Goal: Task Accomplishment & Management: Contribute content

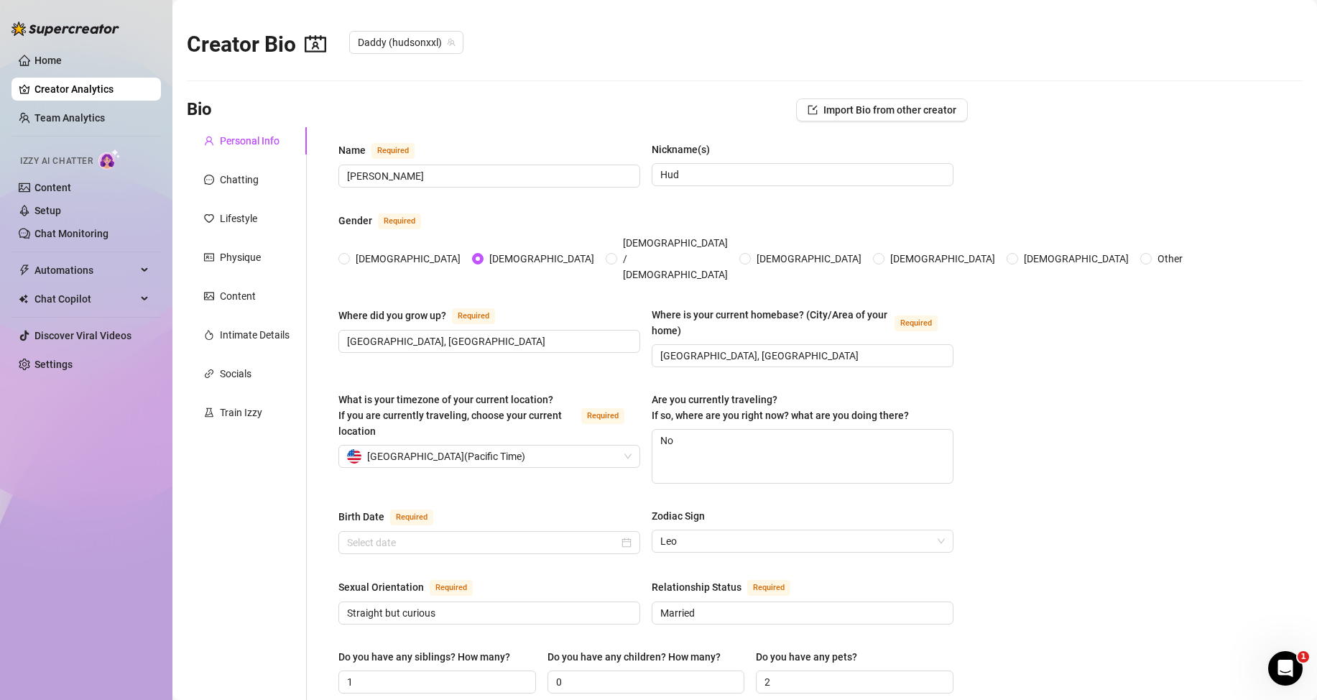
radio input "true"
type input "[DATE]"
click at [56, 182] on link "Content" at bounding box center [52, 187] width 37 height 11
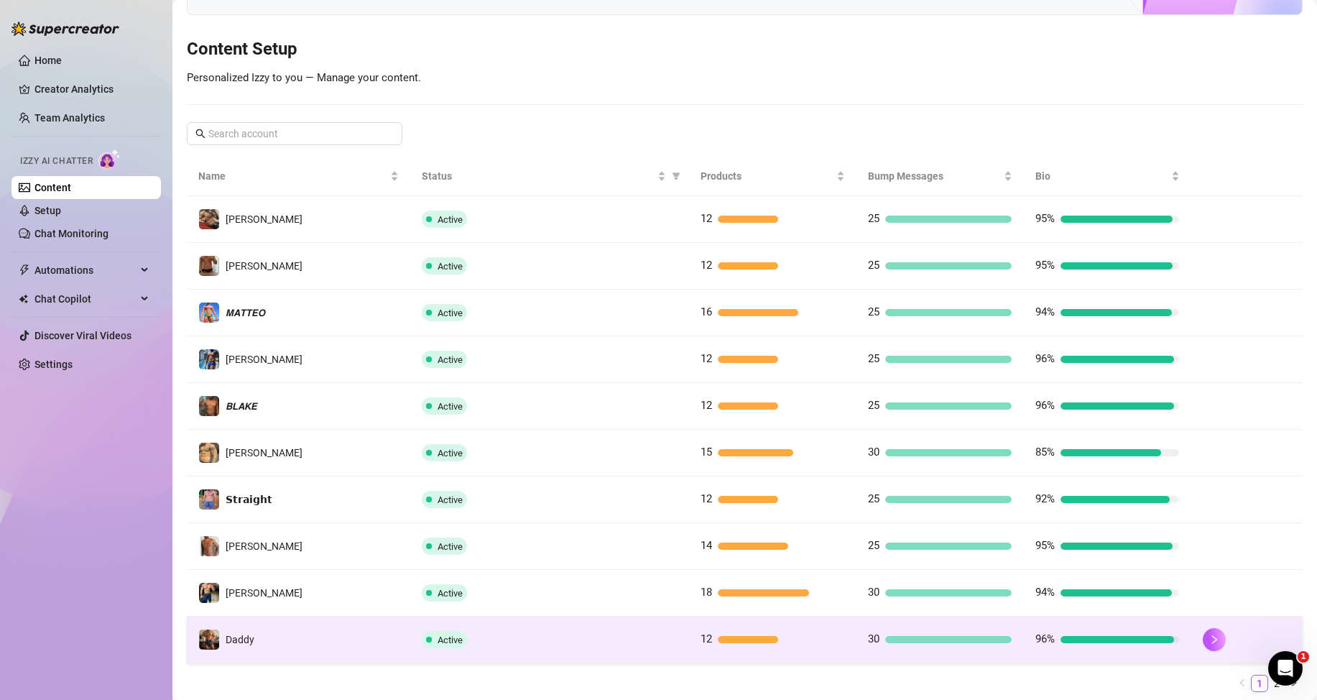
scroll to position [190, 0]
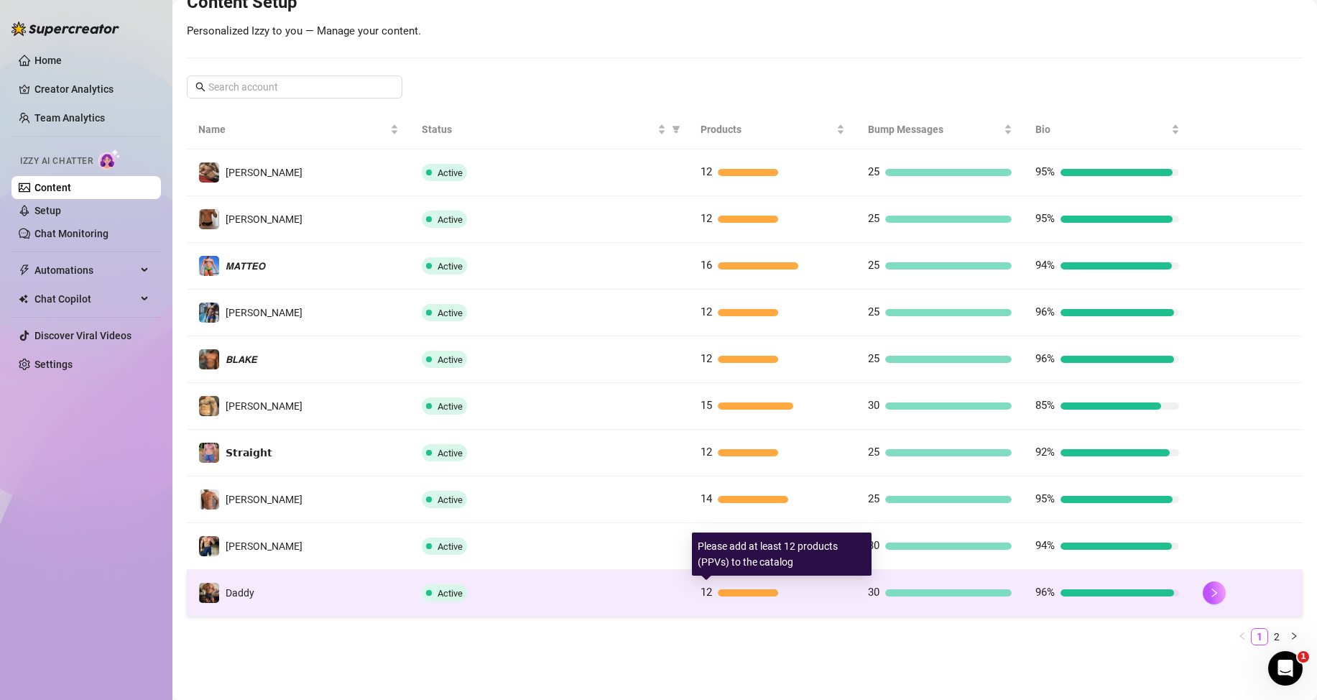
click at [737, 595] on div at bounding box center [748, 592] width 60 height 7
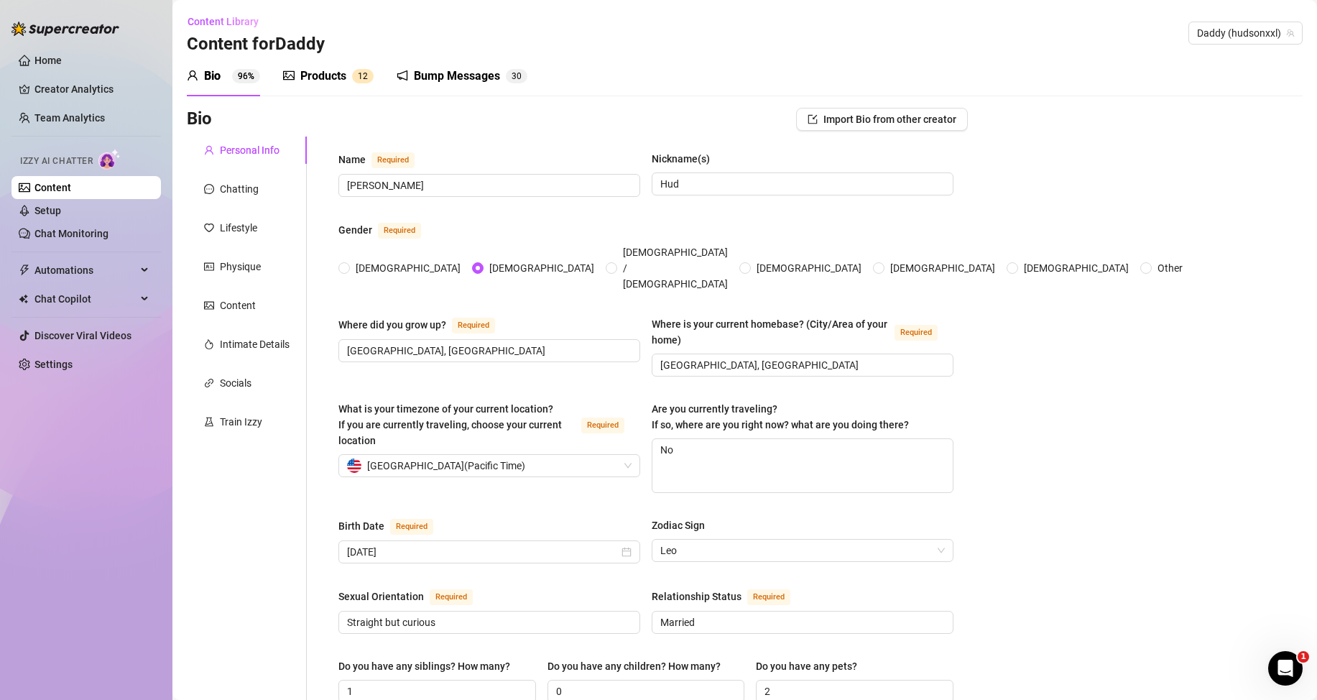
click at [330, 68] on div "Products" at bounding box center [323, 76] width 46 height 17
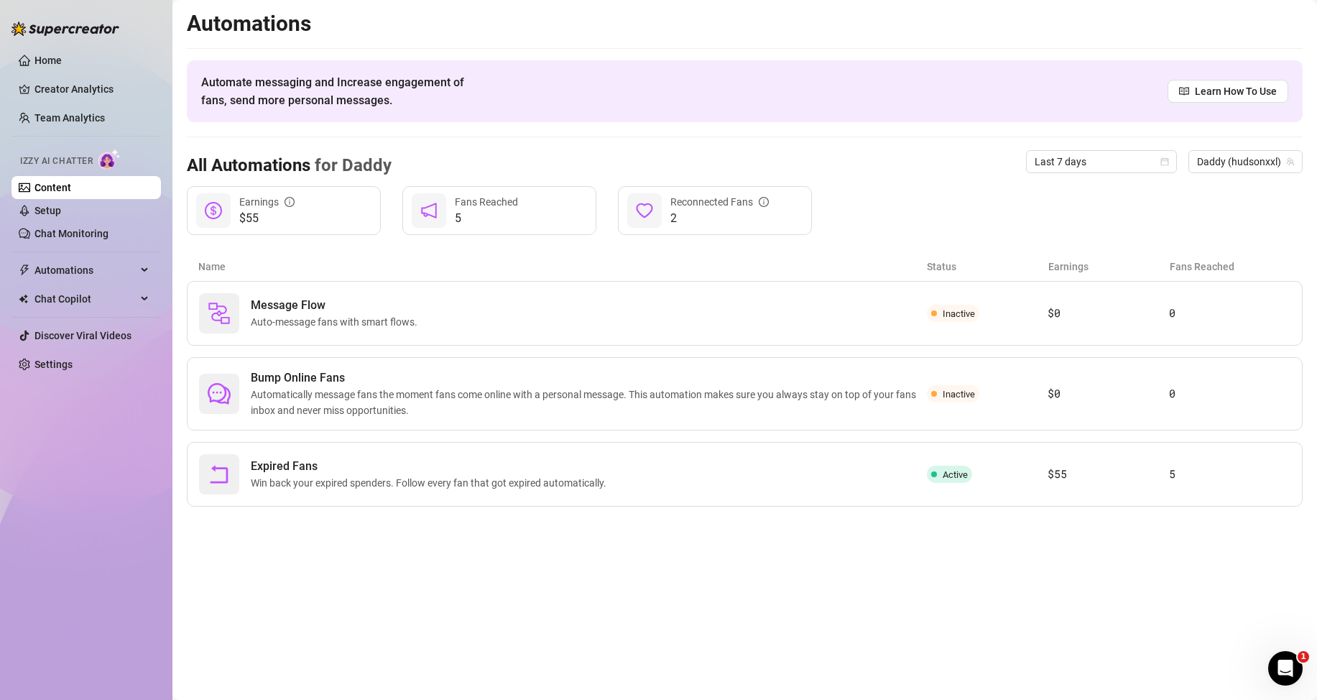
click at [71, 182] on link "Content" at bounding box center [52, 187] width 37 height 11
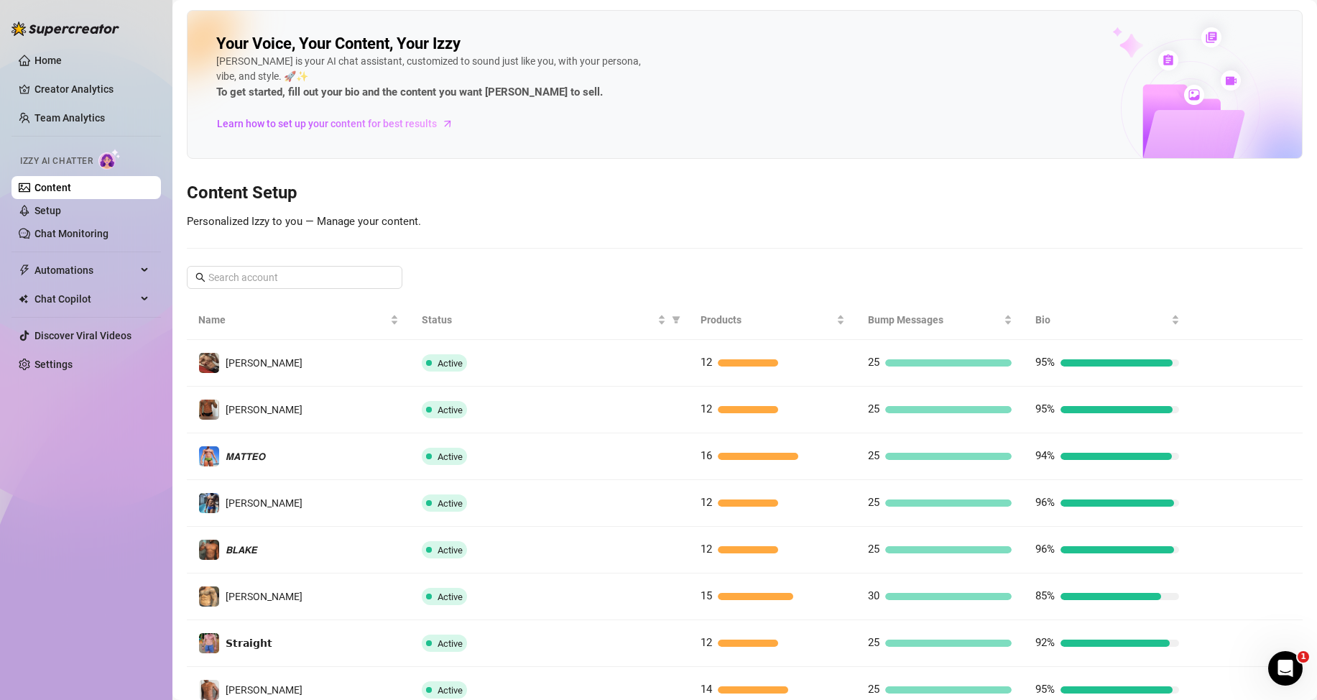
scroll to position [190, 0]
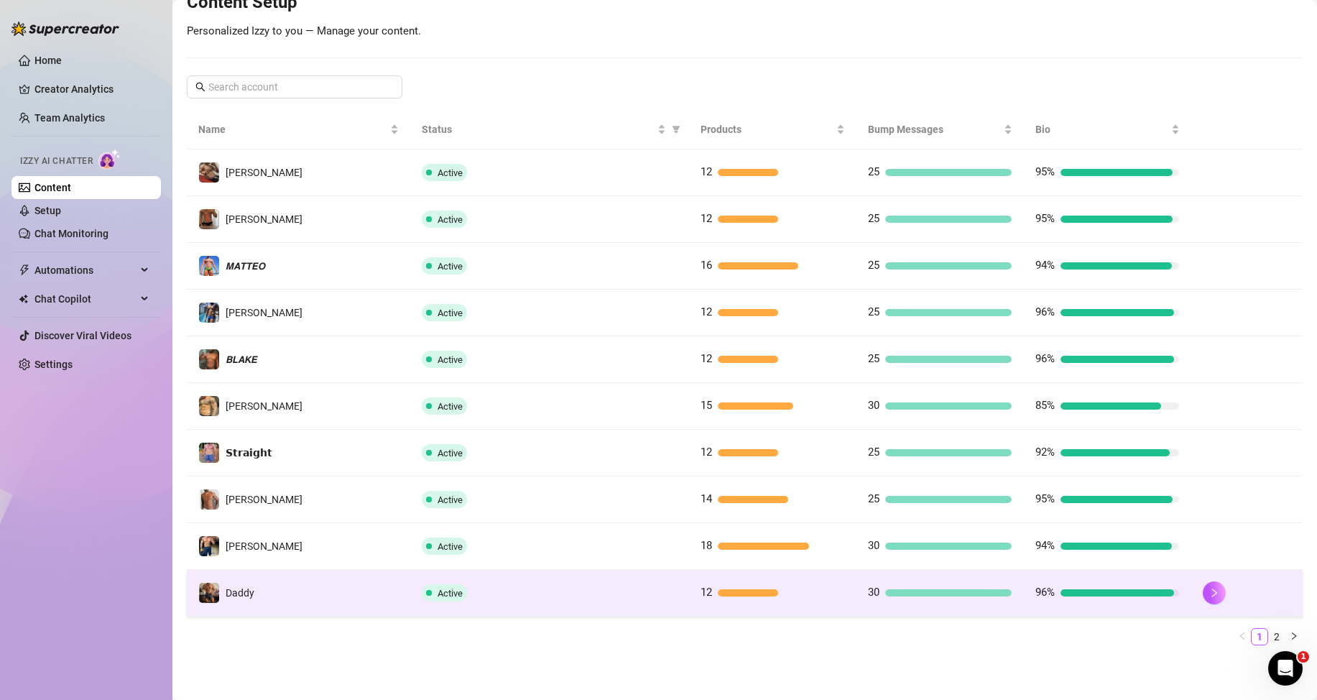
click at [745, 595] on div at bounding box center [748, 592] width 60 height 7
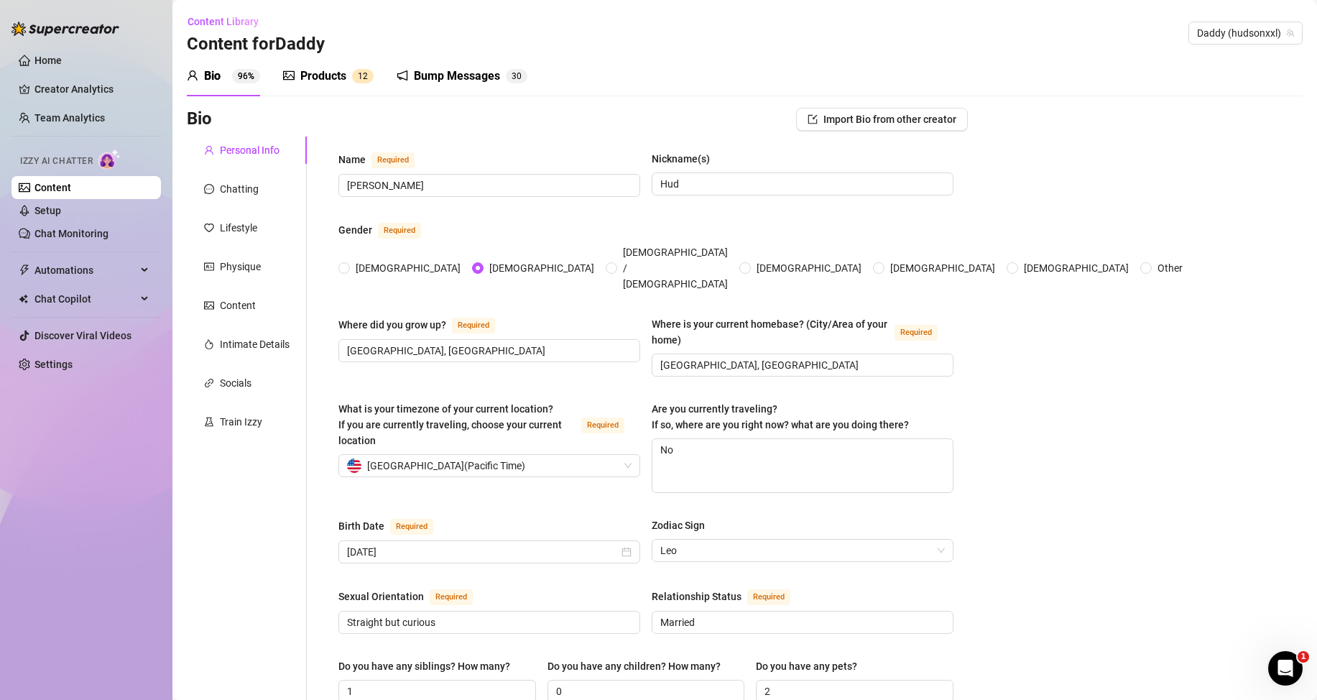
click at [342, 74] on div "Products" at bounding box center [323, 76] width 46 height 17
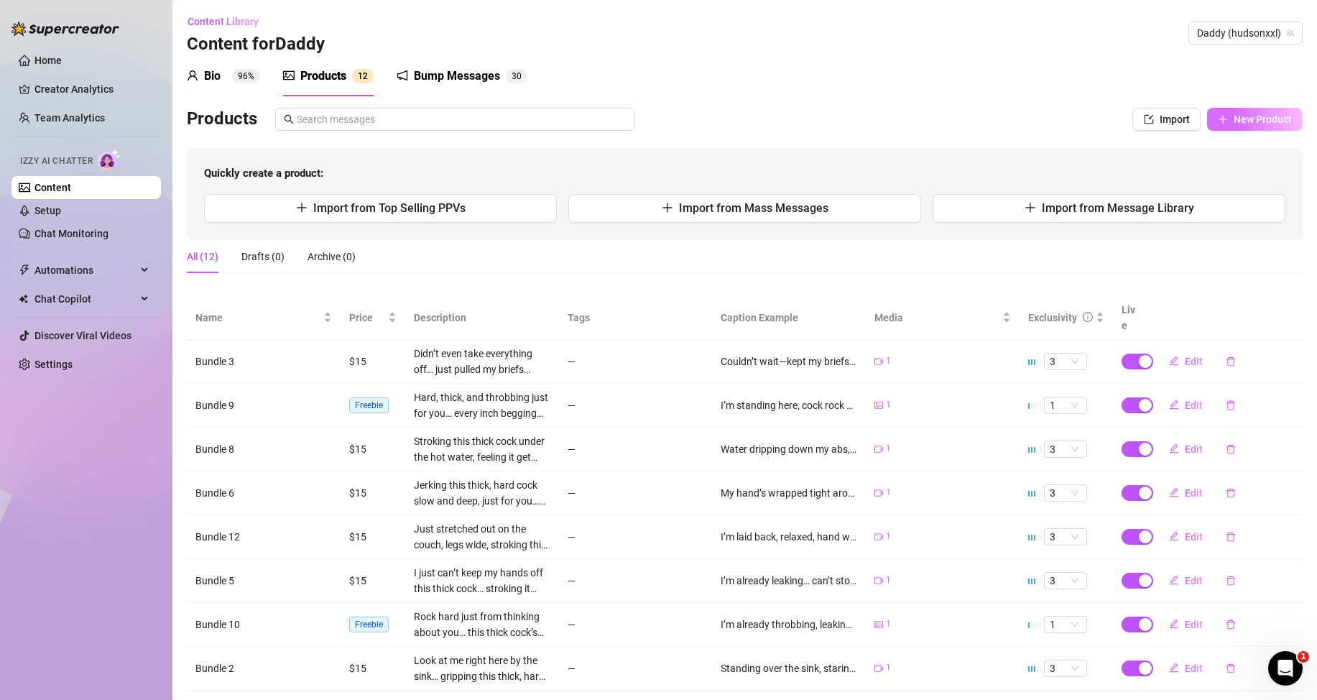
click at [1253, 126] on button "New Product" at bounding box center [1255, 119] width 96 height 23
type textarea "Type your message here..."
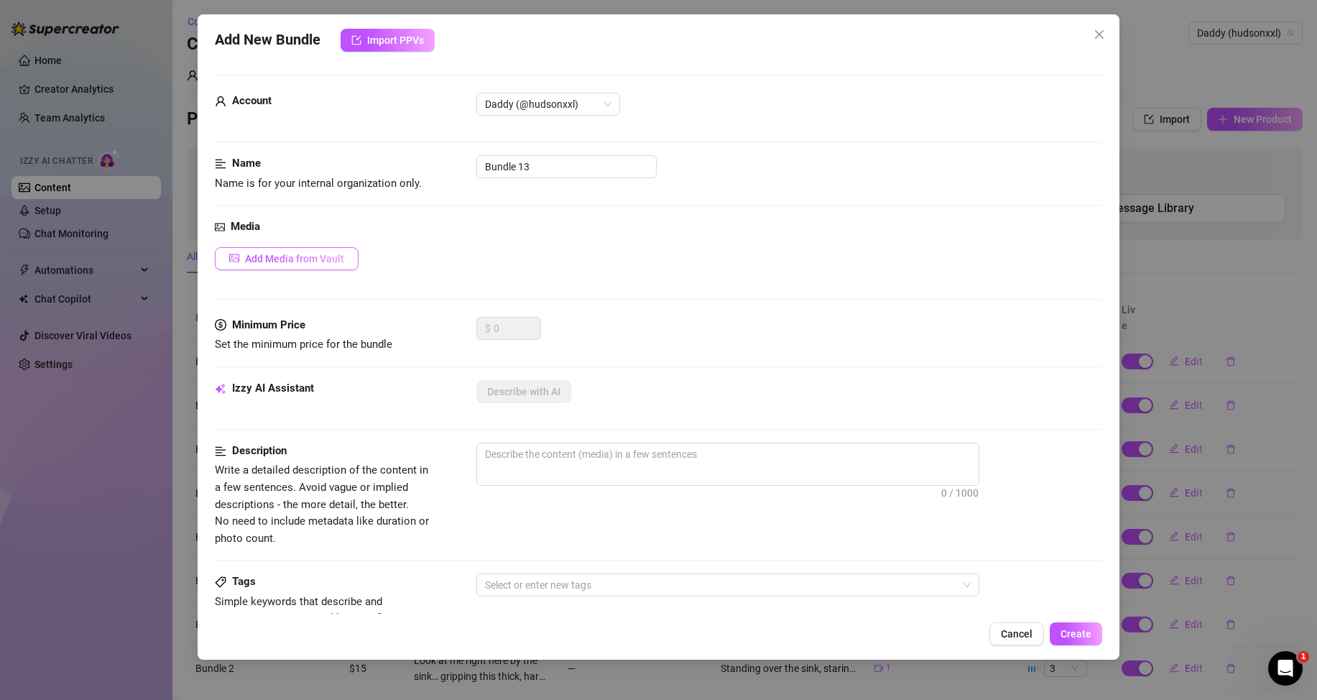
click at [295, 255] on span "Add Media from Vault" at bounding box center [294, 258] width 99 height 11
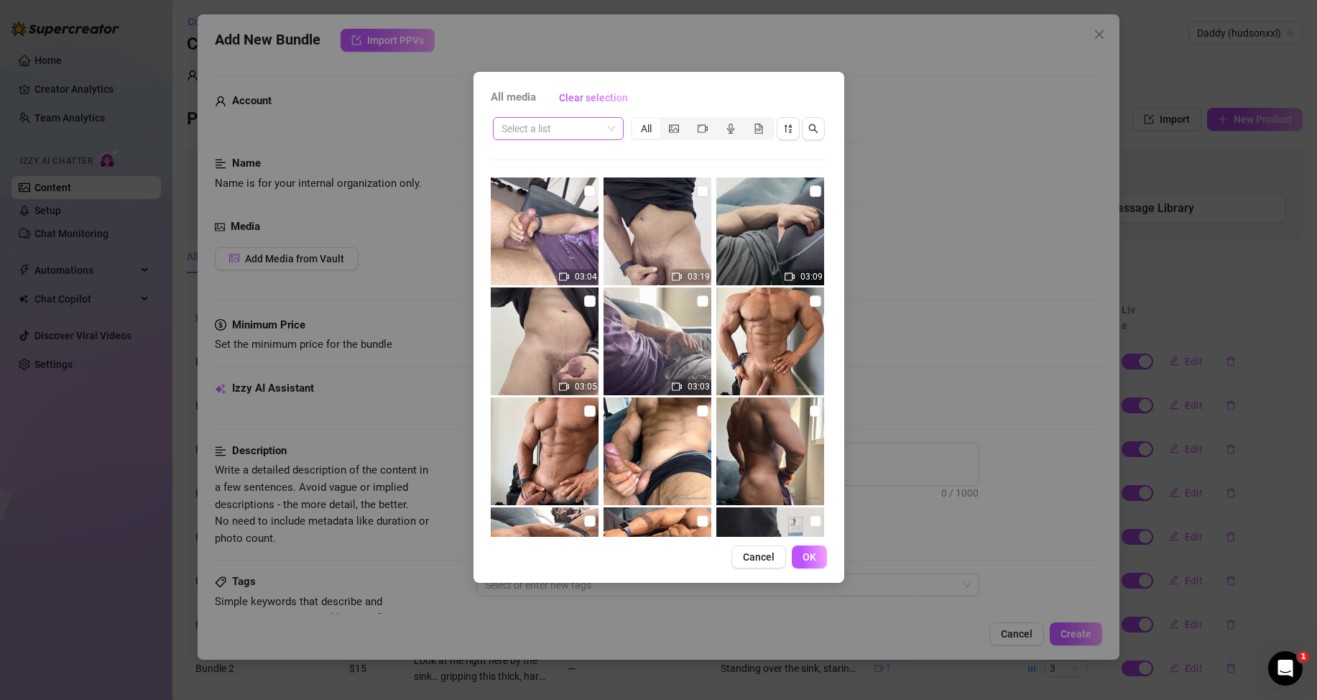
click at [590, 129] on input "search" at bounding box center [552, 129] width 101 height 22
click at [560, 177] on div "Messages" at bounding box center [559, 180] width 108 height 16
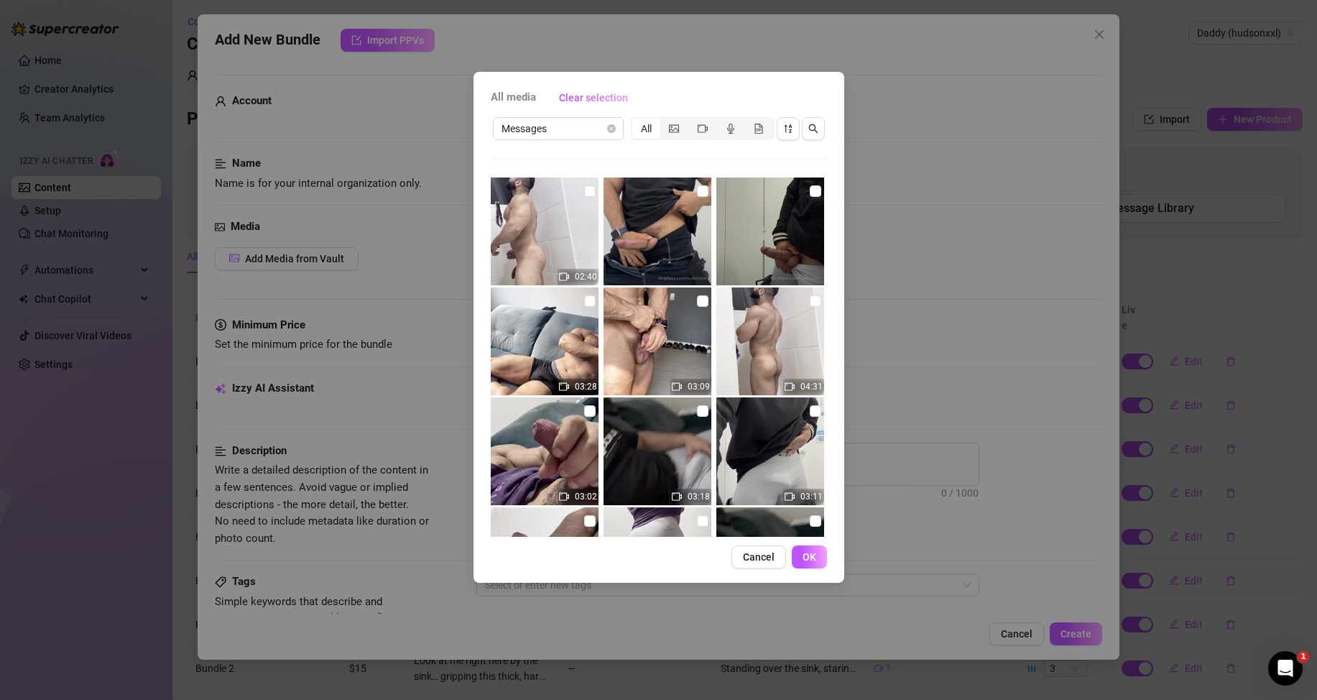
scroll to position [212, 0]
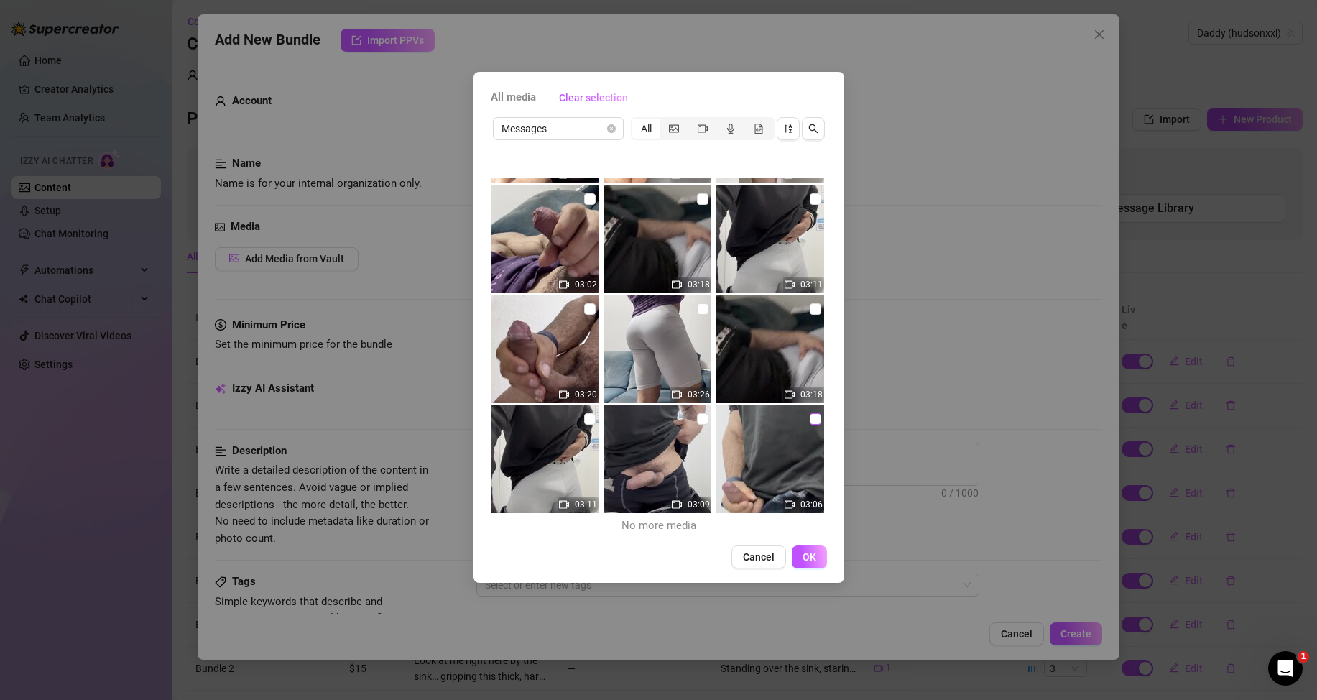
click at [811, 414] on input "checkbox" at bounding box center [815, 418] width 11 height 11
click at [811, 422] on input "checkbox" at bounding box center [815, 418] width 11 height 11
checkbox input "false"
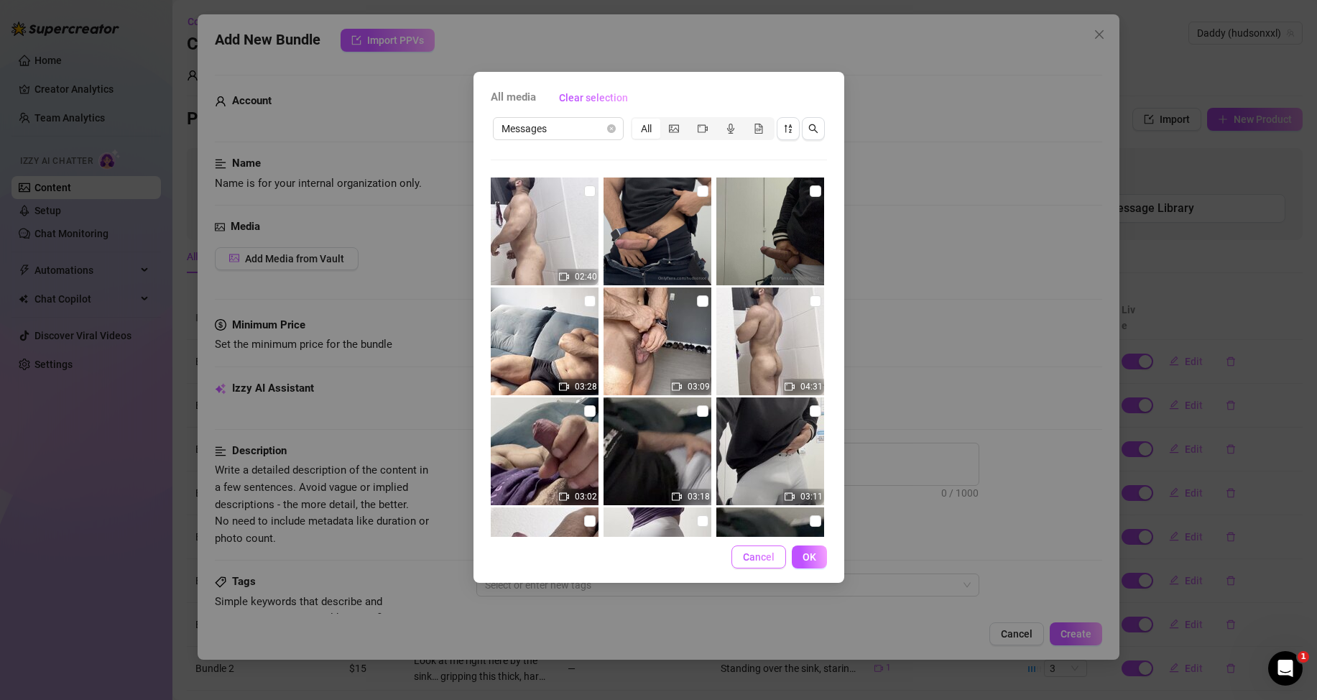
click at [742, 563] on button "Cancel" at bounding box center [759, 556] width 55 height 23
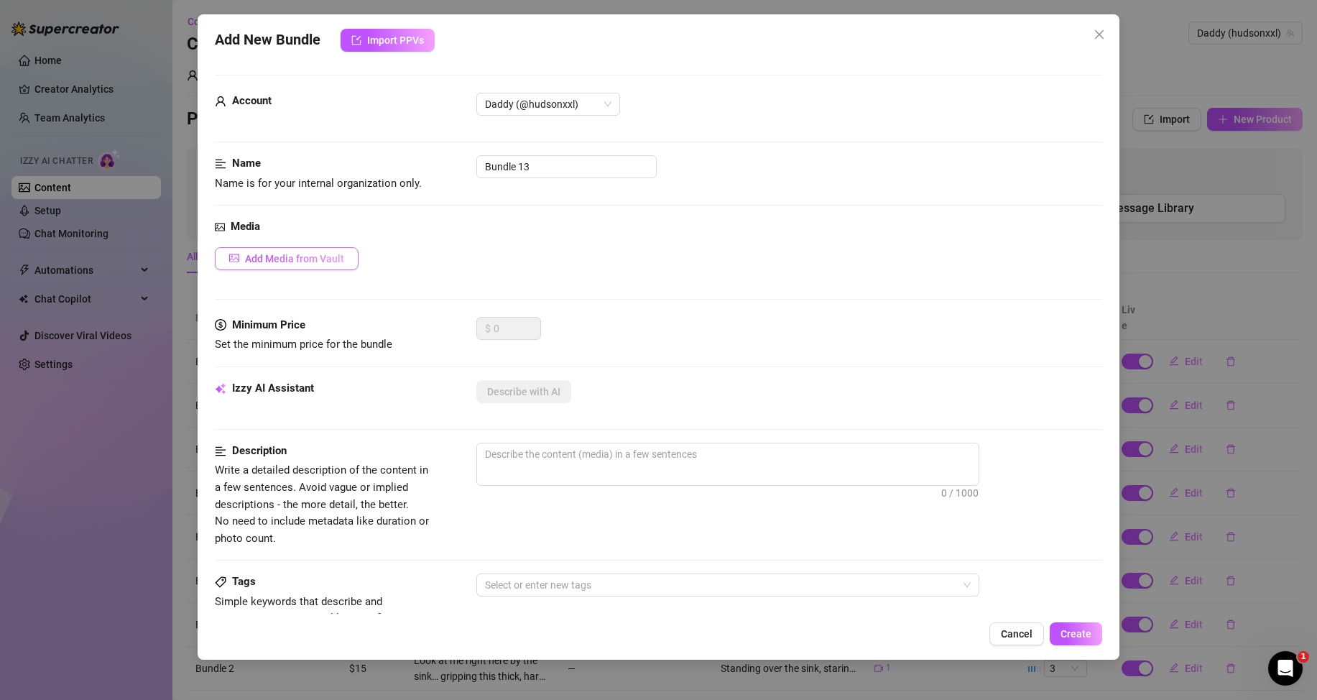
click at [316, 248] on button "Add Media from Vault" at bounding box center [287, 258] width 144 height 23
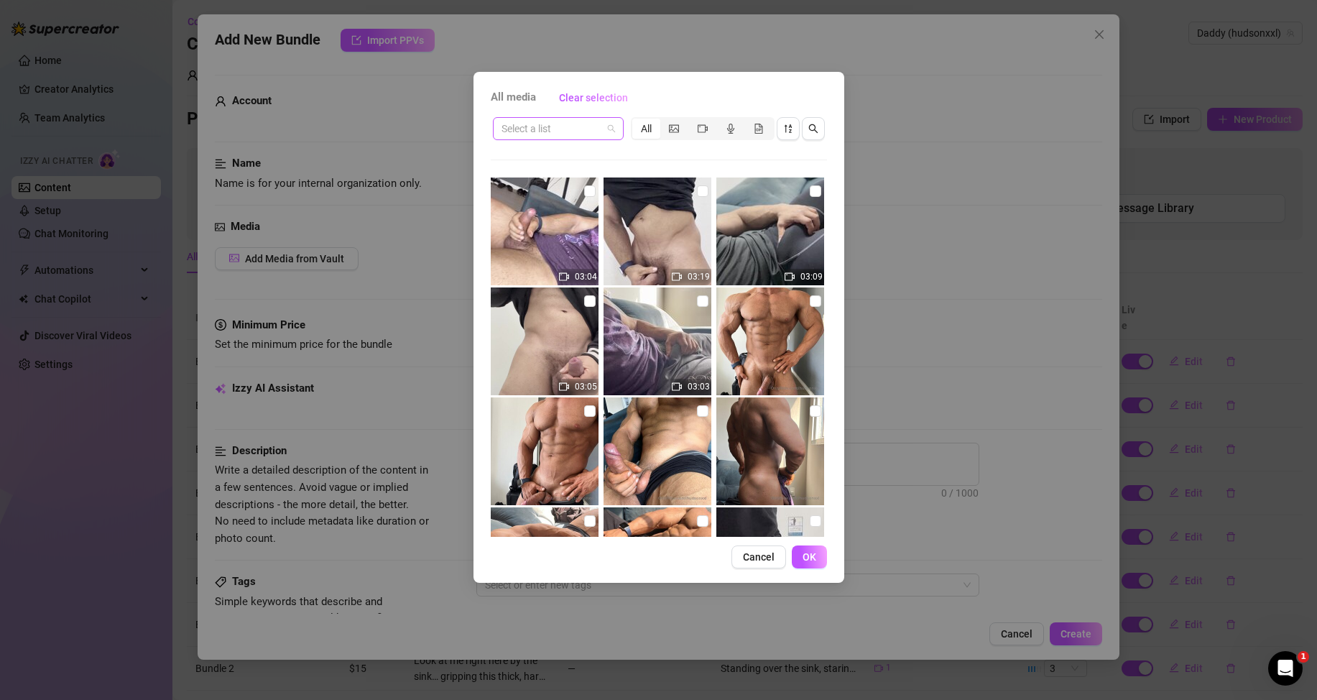
click at [591, 126] on input "search" at bounding box center [552, 129] width 101 height 22
click at [562, 178] on div "Messages" at bounding box center [559, 180] width 108 height 16
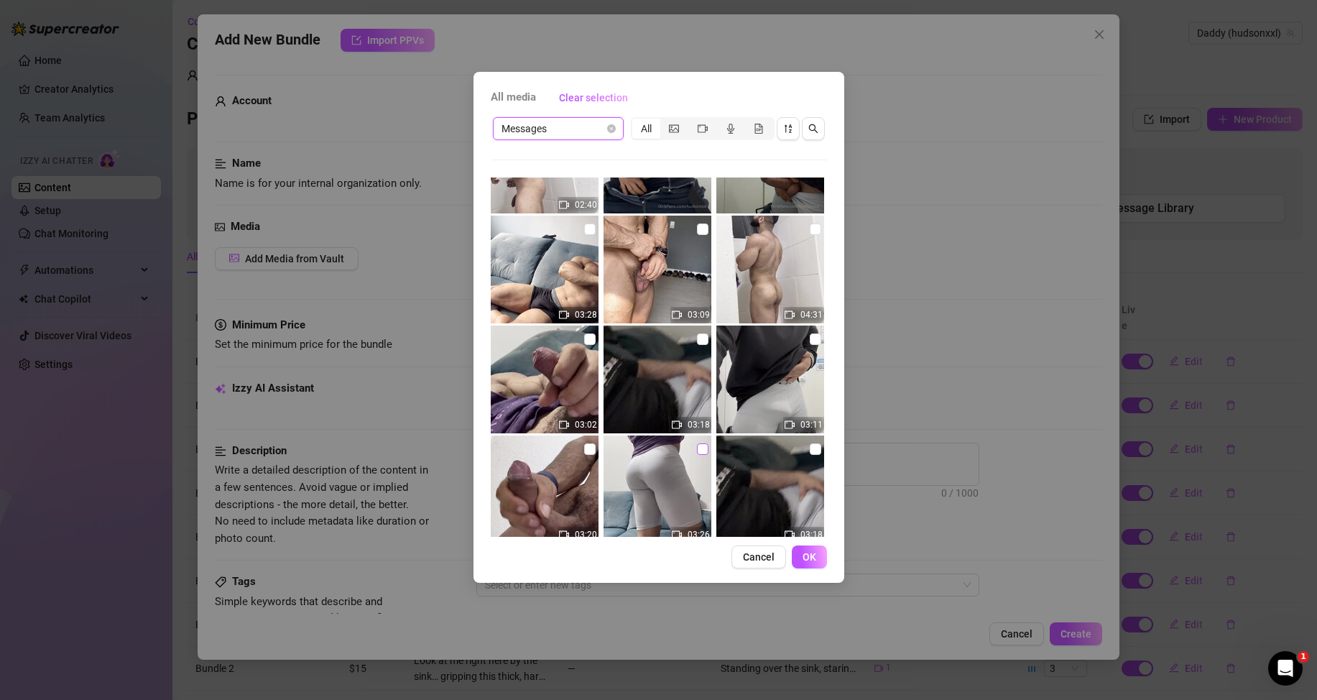
scroll to position [212, 0]
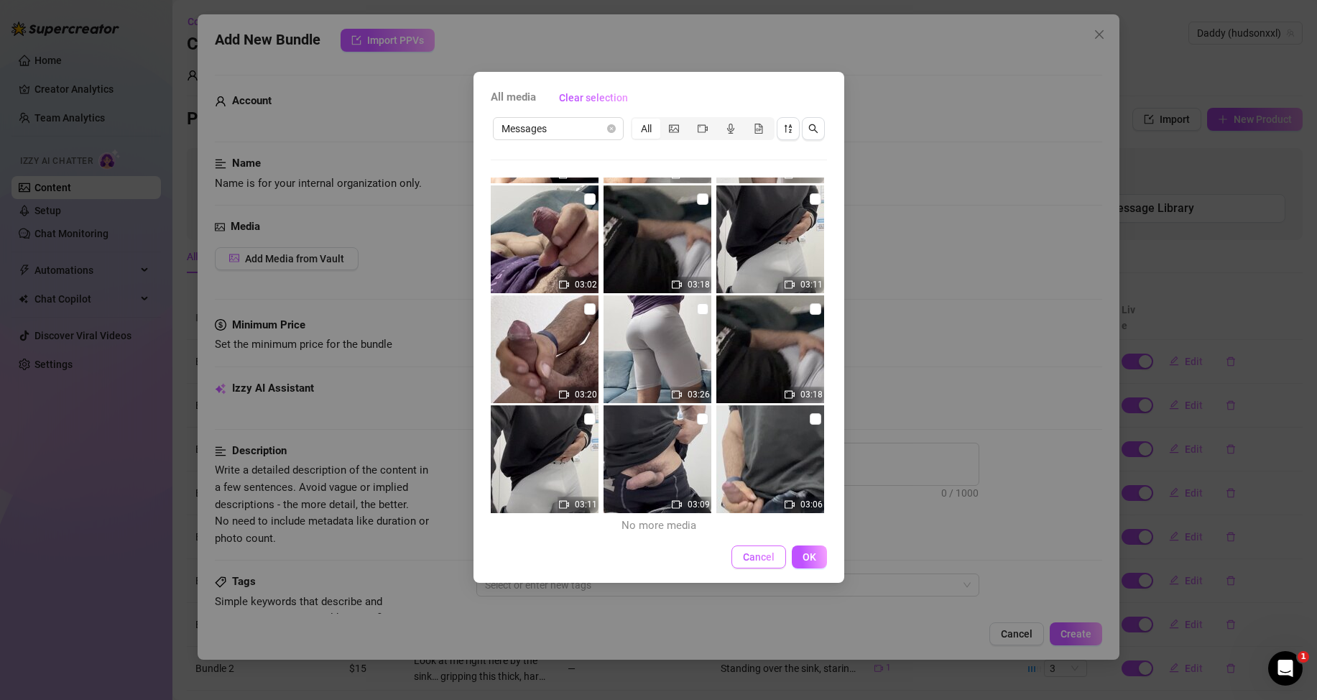
click at [758, 564] on button "Cancel" at bounding box center [759, 556] width 55 height 23
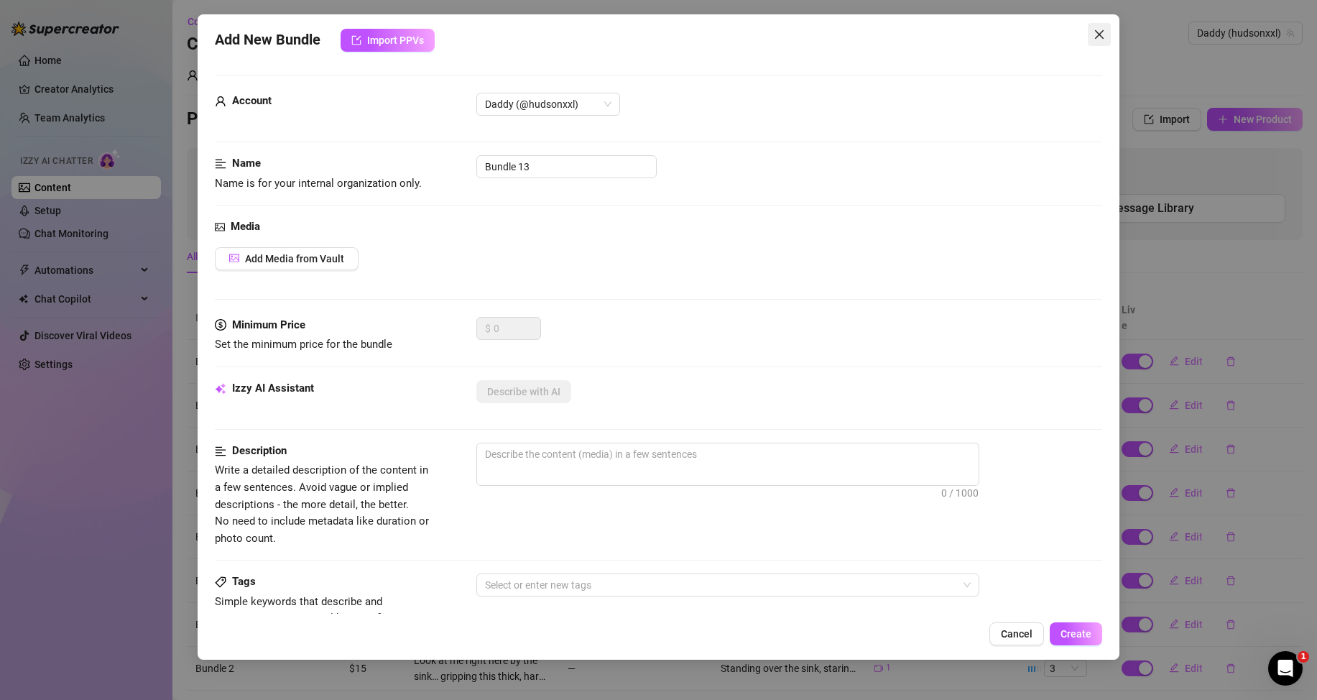
click at [1095, 35] on icon "close" at bounding box center [1099, 34] width 11 height 11
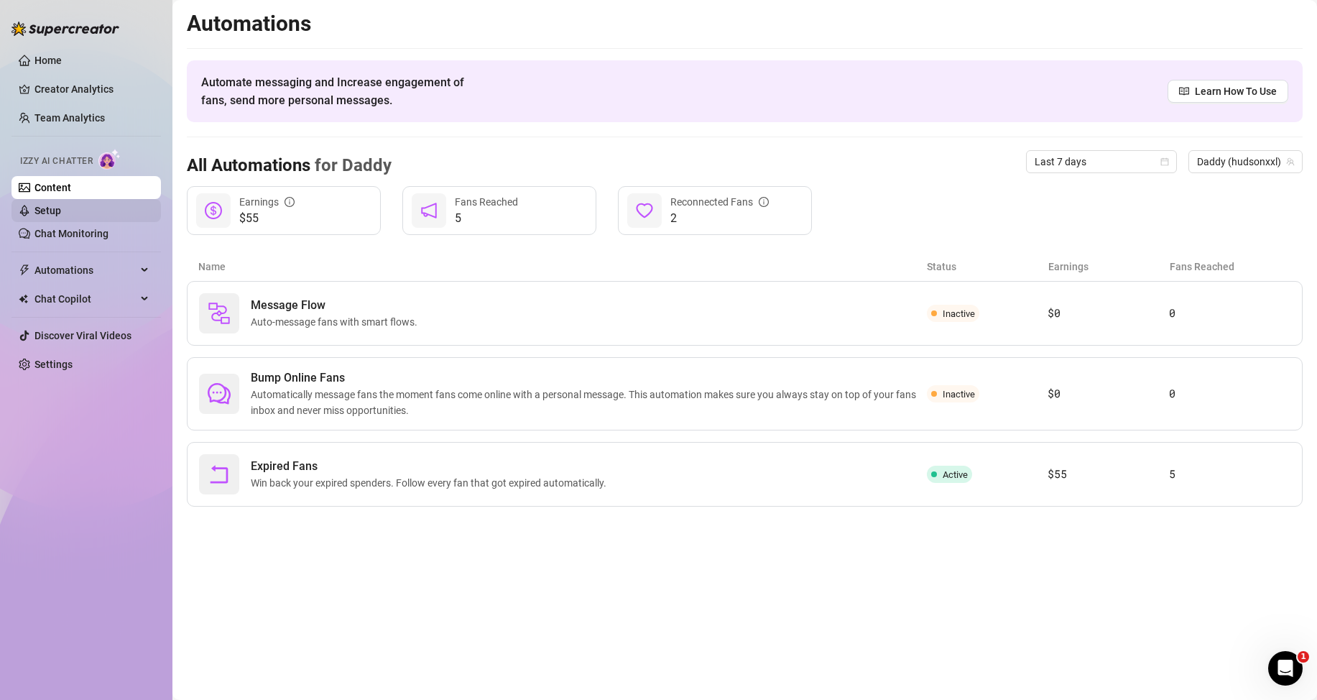
click at [61, 208] on link "Setup" at bounding box center [47, 210] width 27 height 11
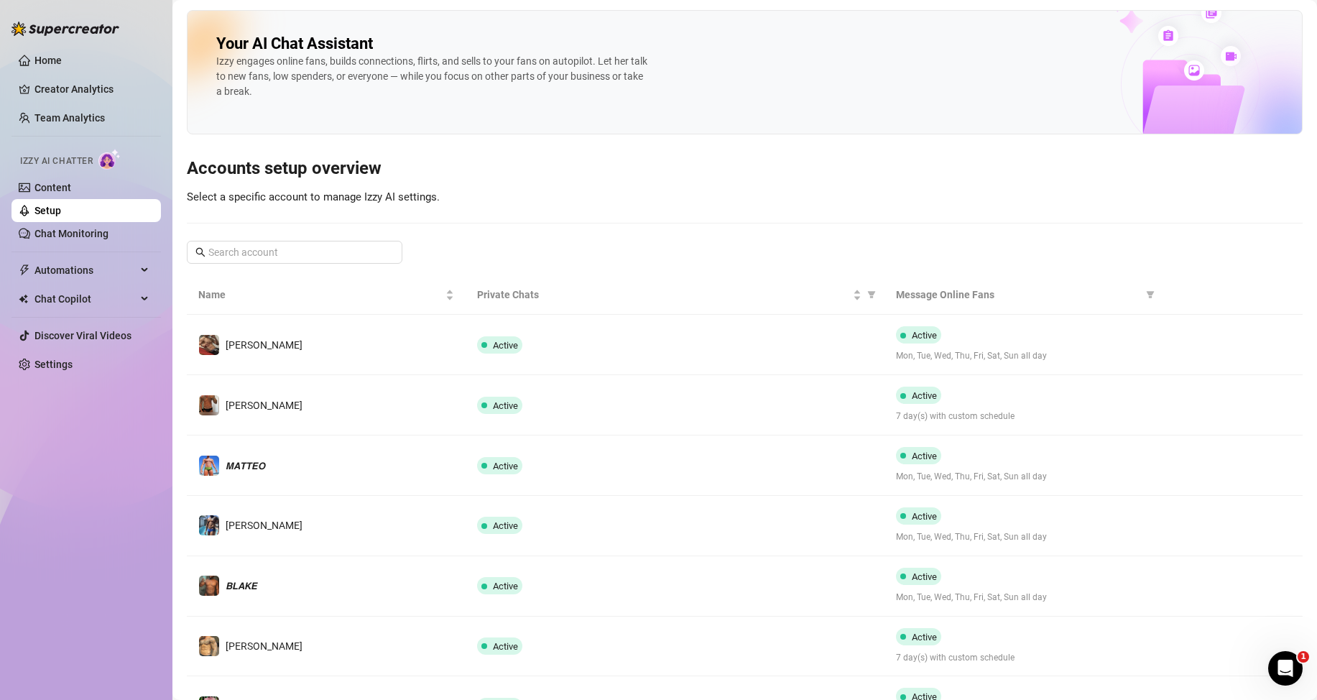
scroll to position [287, 0]
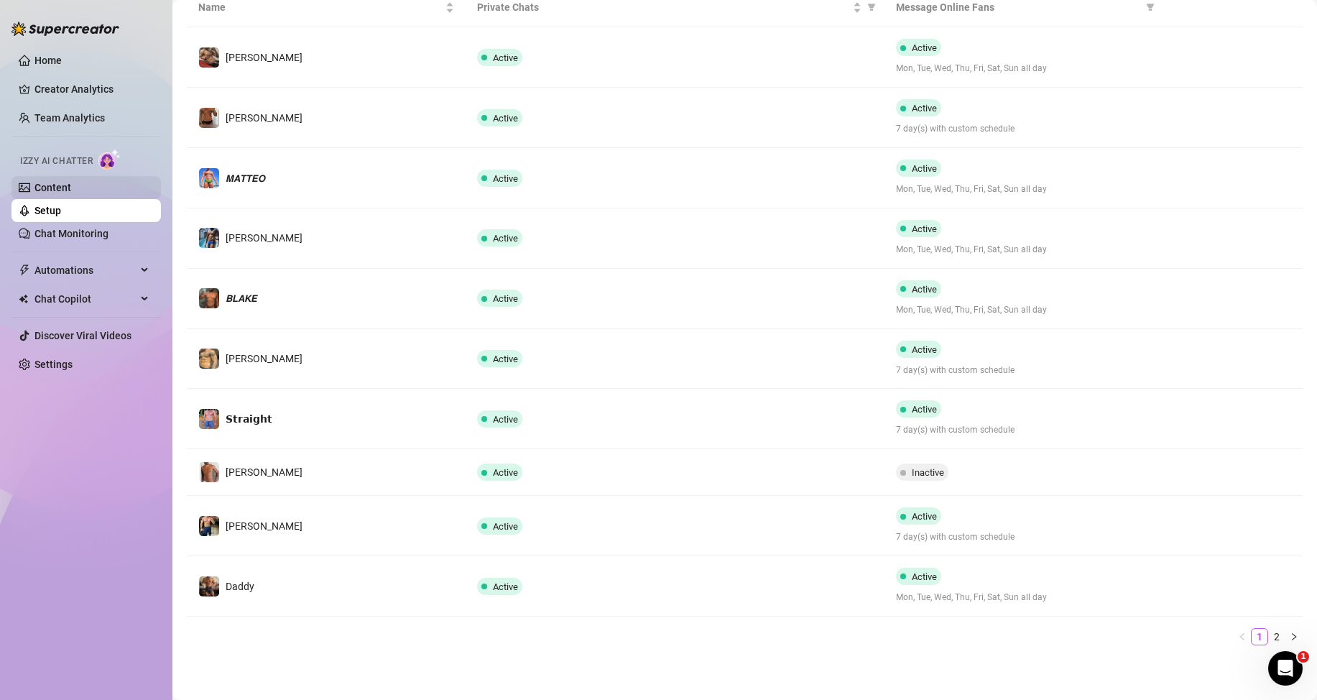
click at [71, 187] on link "Content" at bounding box center [52, 187] width 37 height 11
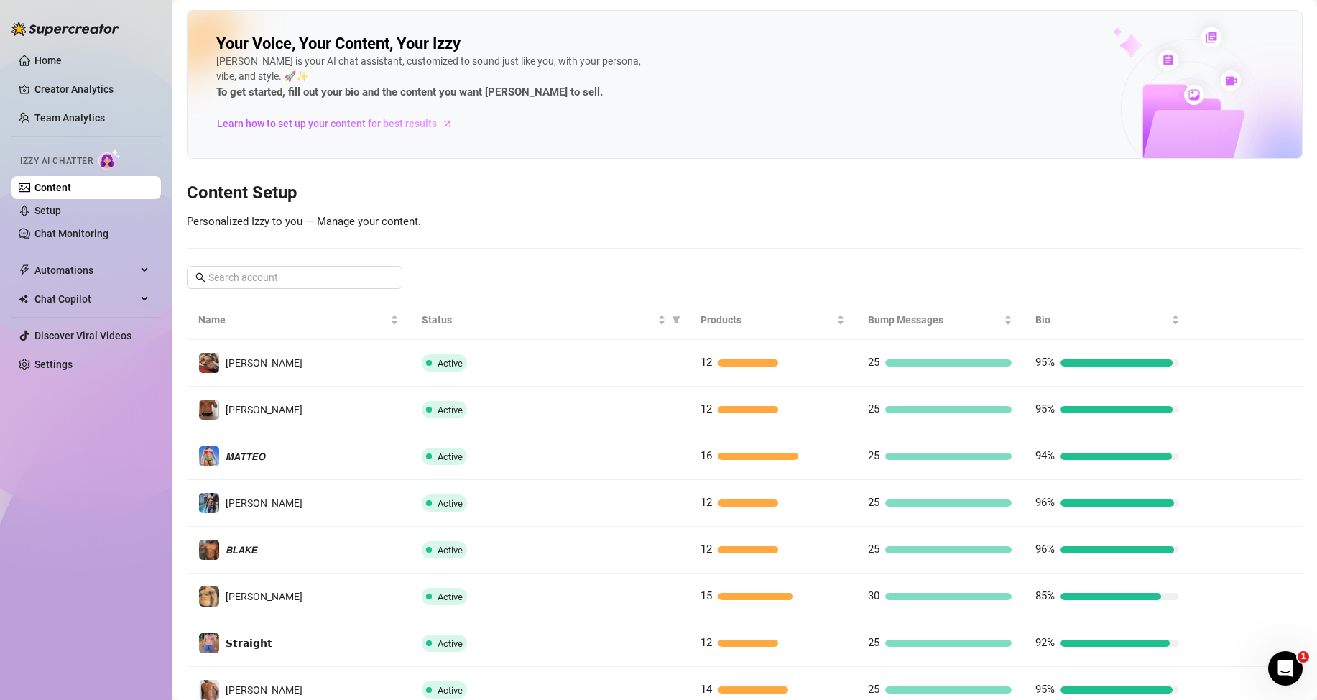
scroll to position [190, 0]
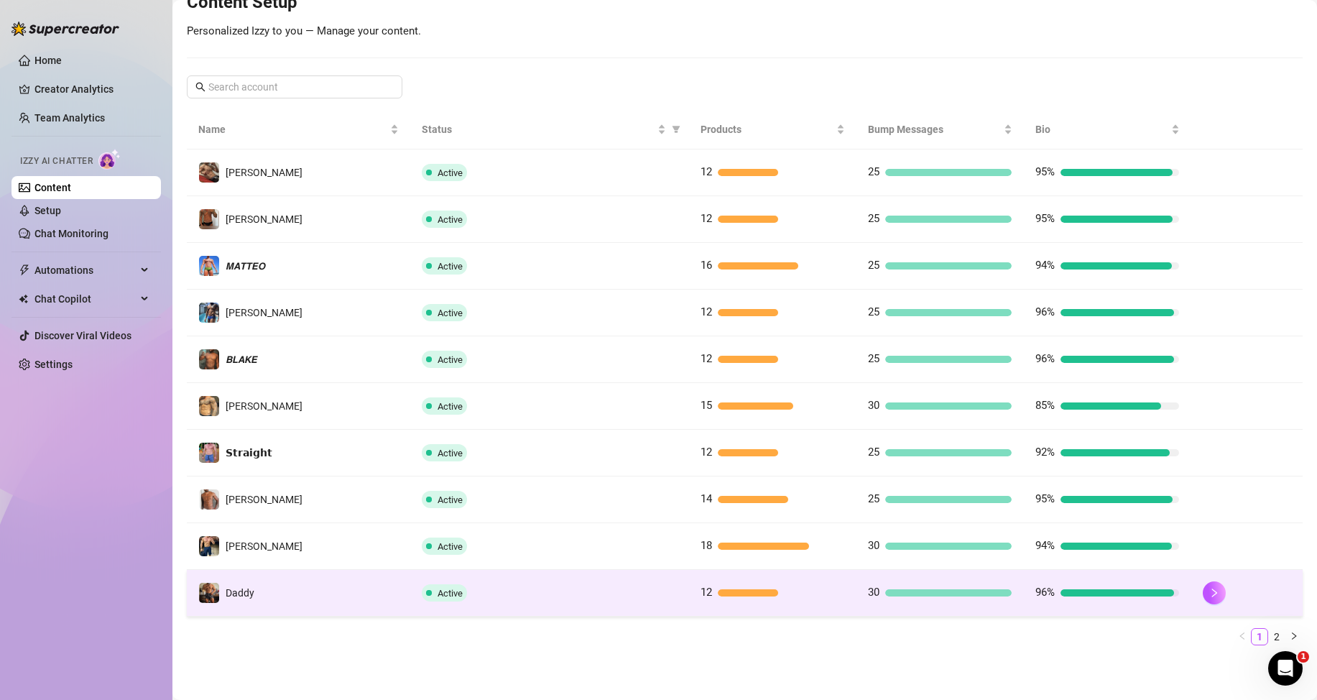
click at [729, 597] on div "12" at bounding box center [773, 592] width 144 height 17
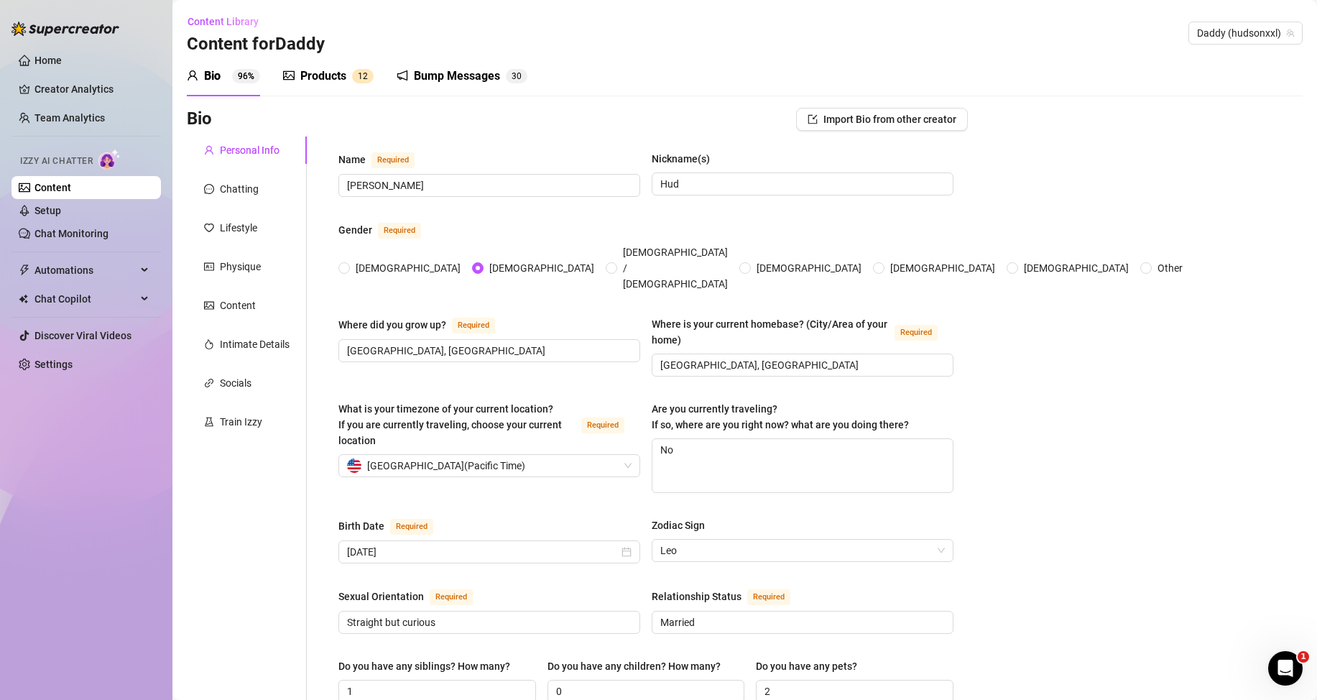
click at [333, 75] on div "Products" at bounding box center [323, 76] width 46 height 17
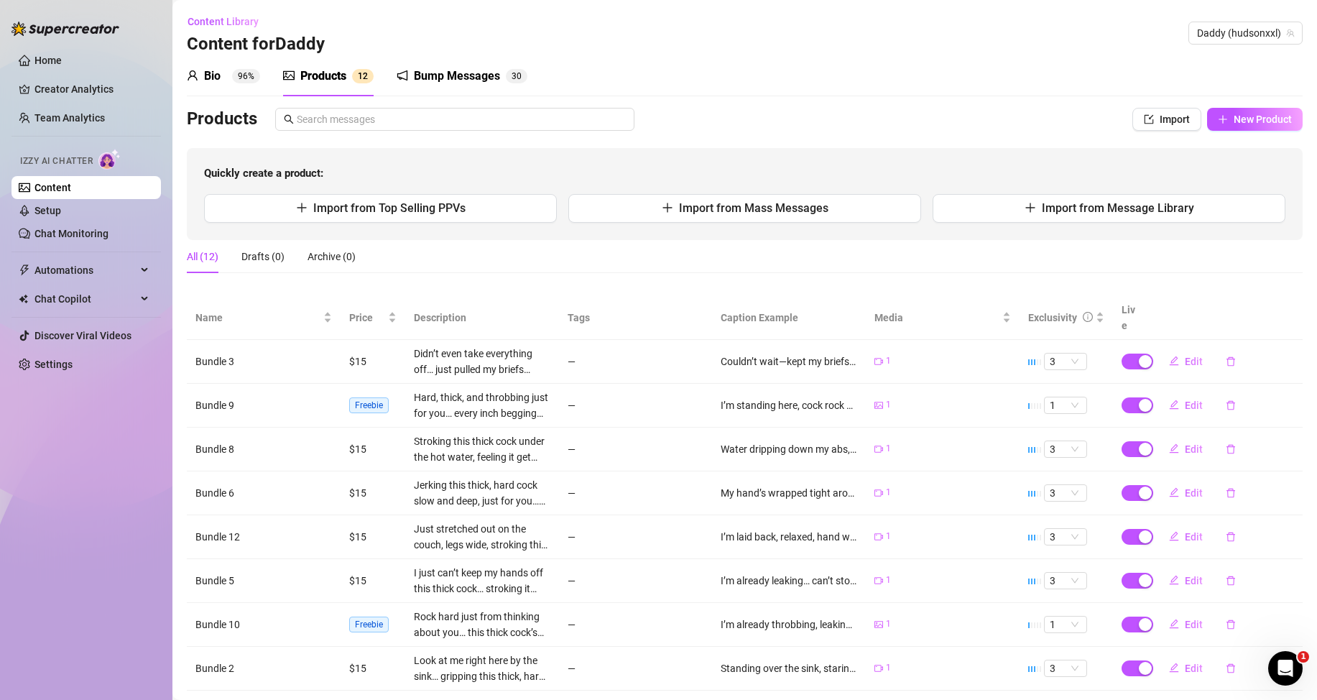
scroll to position [162, 0]
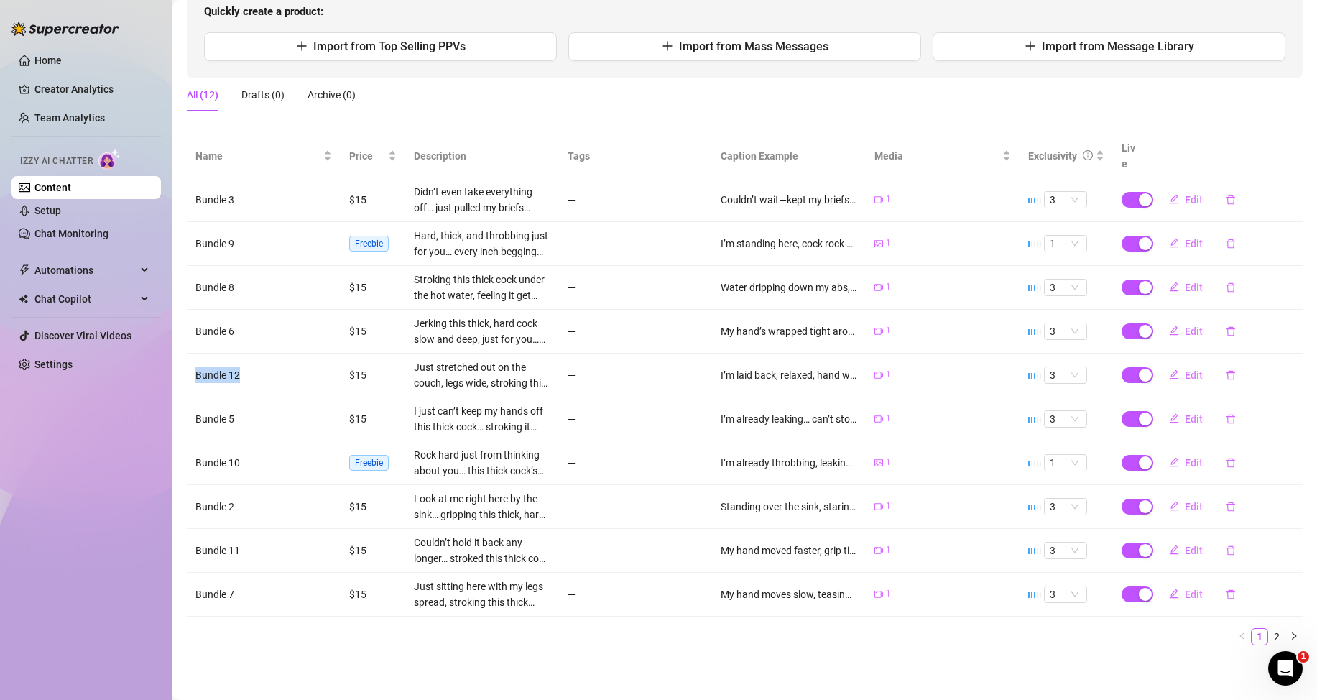
drag, startPoint x: 247, startPoint y: 377, endPoint x: 191, endPoint y: 367, distance: 56.8
click at [191, 367] on td "Bundle 12" at bounding box center [264, 376] width 154 height 44
copy td "Bundle 12"
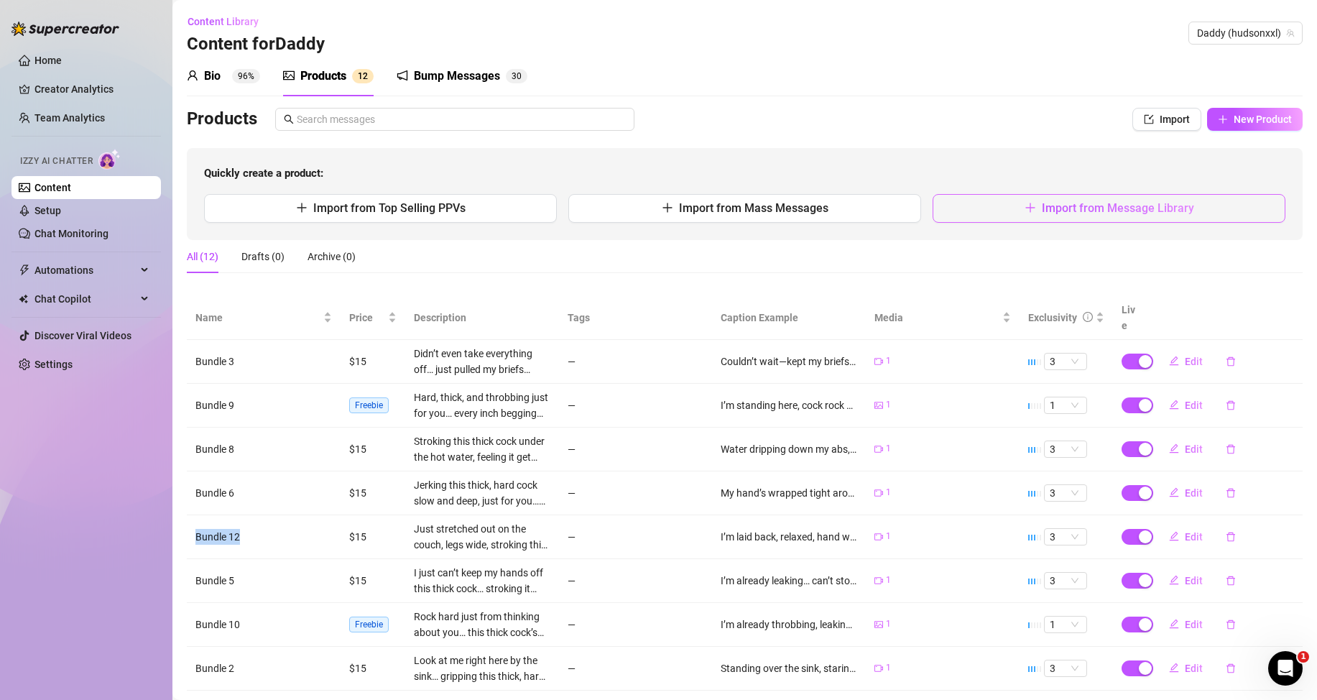
click at [1094, 200] on button "Import from Message Library" at bounding box center [1109, 208] width 353 height 29
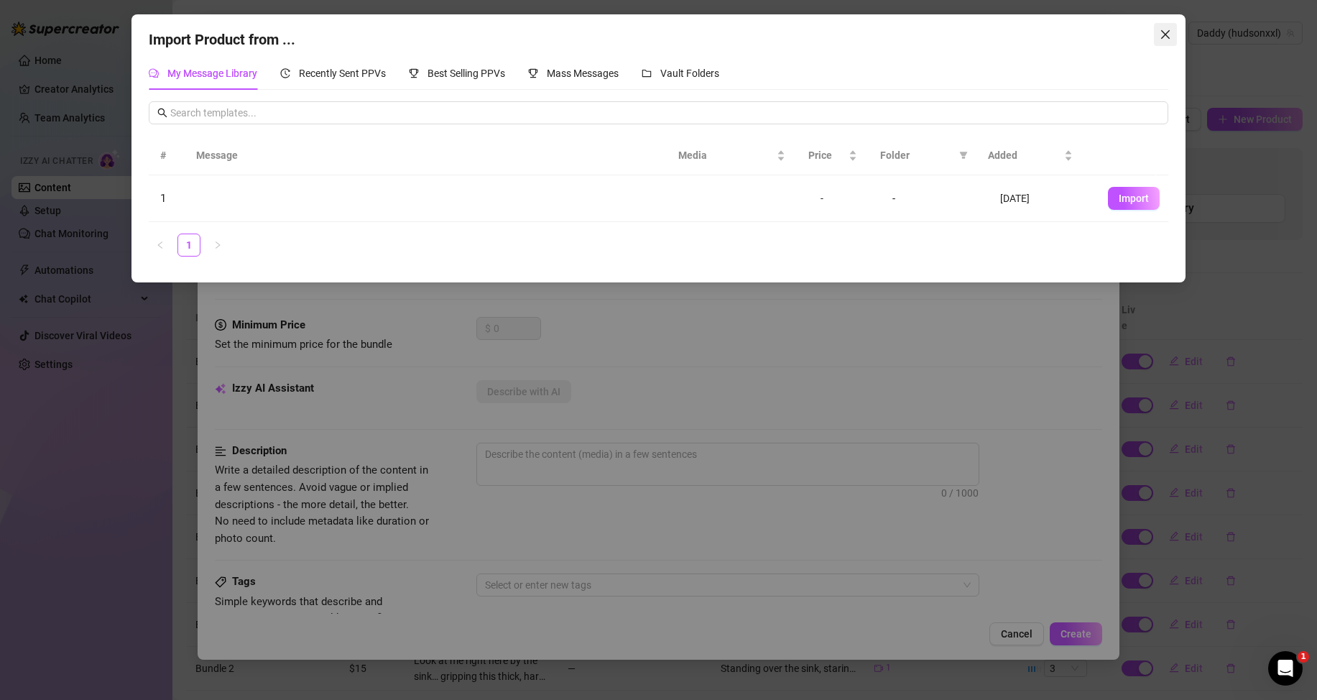
click at [1156, 22] on div "Import Product from ... My Message Library Recently Sent PPVs Best Selling PPVs…" at bounding box center [659, 148] width 1054 height 268
click at [1162, 33] on icon "close" at bounding box center [1165, 34] width 11 height 11
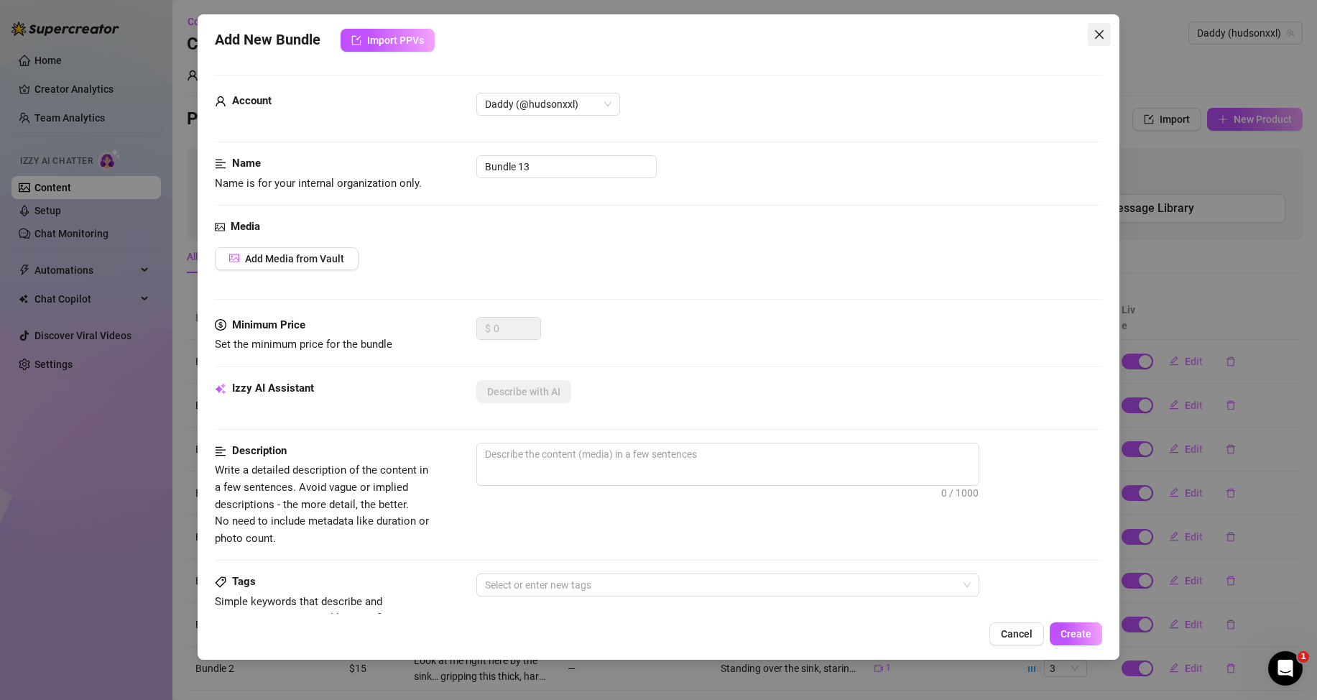
click at [1100, 38] on icon "close" at bounding box center [1099, 34] width 11 height 11
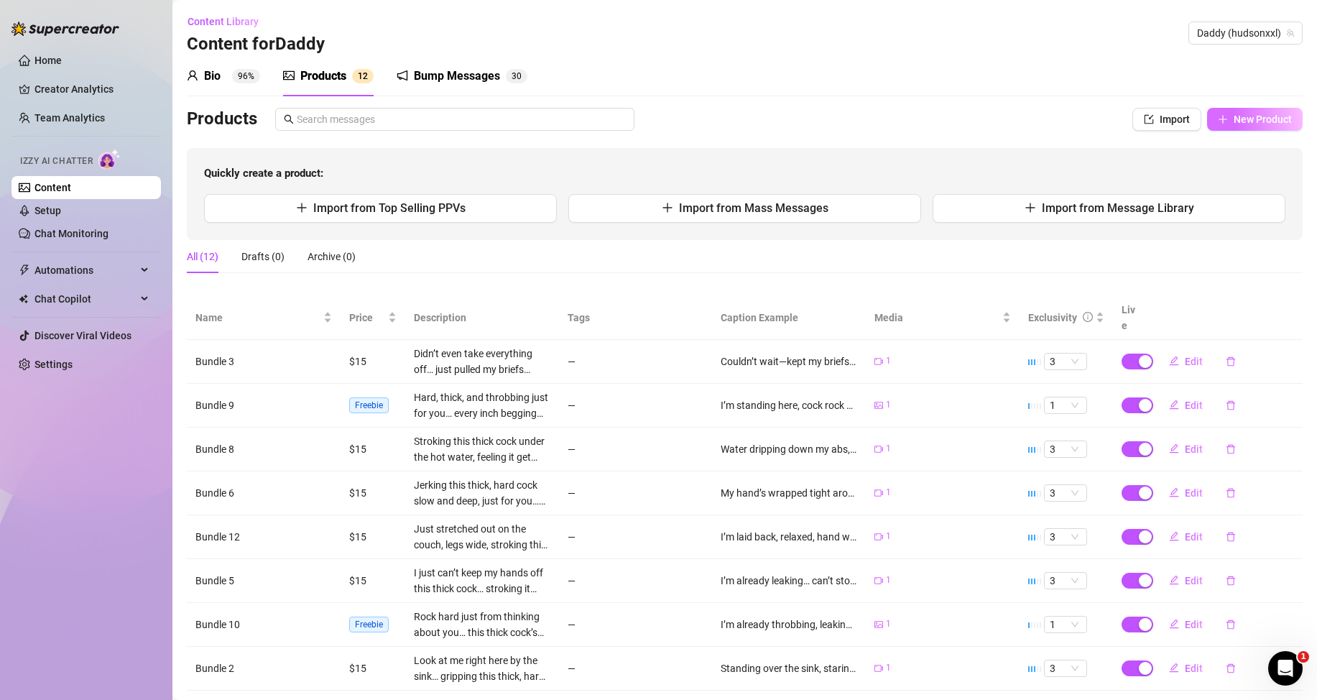
click at [1268, 114] on span "New Product" at bounding box center [1263, 119] width 58 height 11
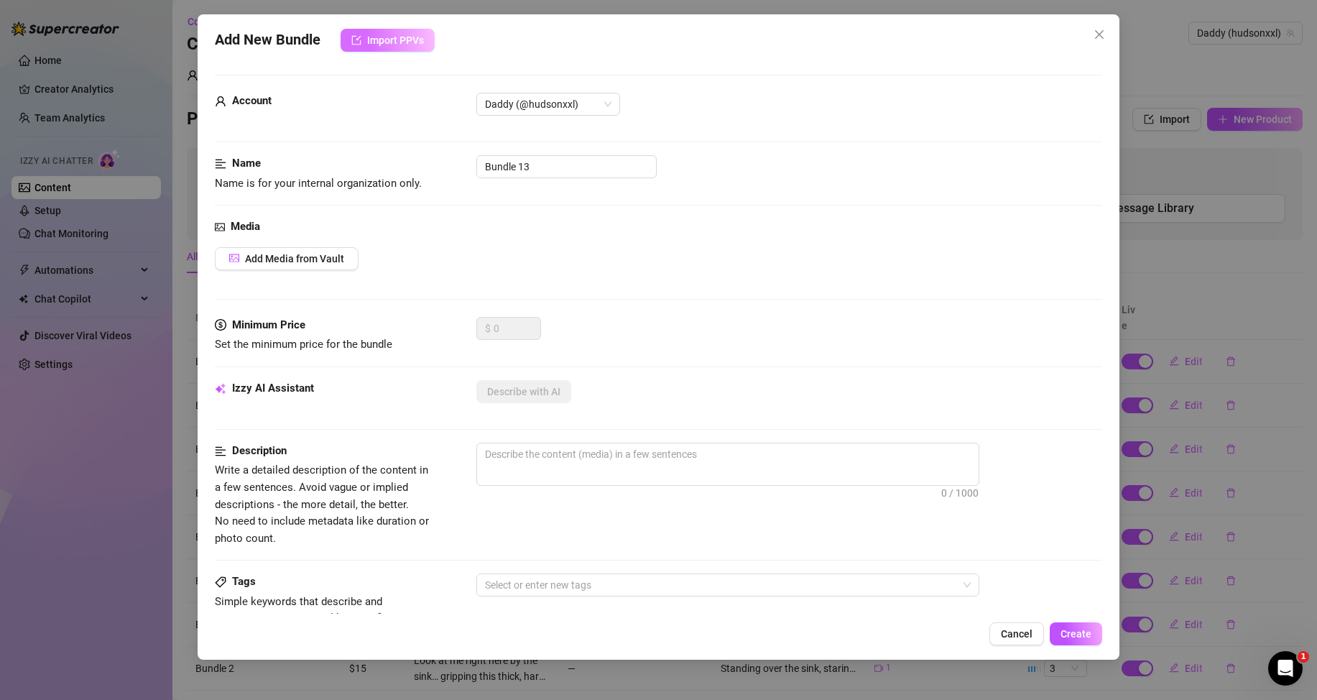
click at [386, 43] on span "Import PPVs" at bounding box center [395, 39] width 57 height 11
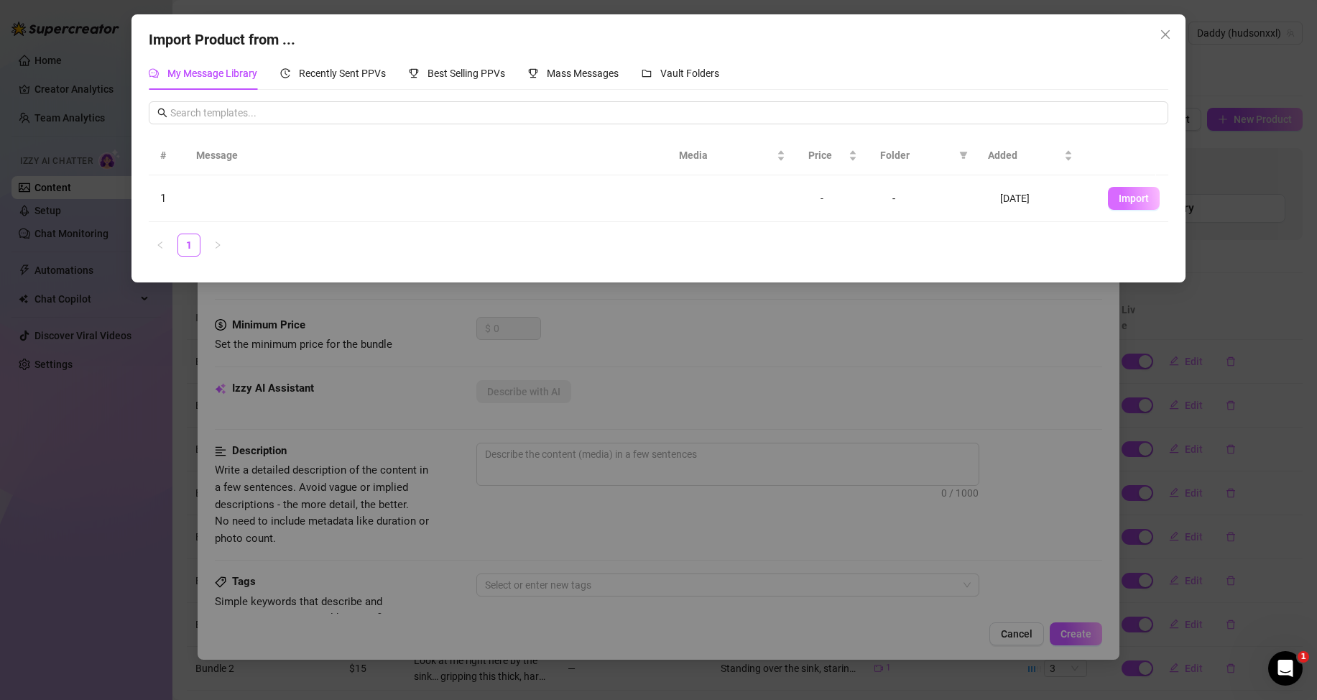
click at [1132, 197] on span "Import" at bounding box center [1134, 198] width 30 height 11
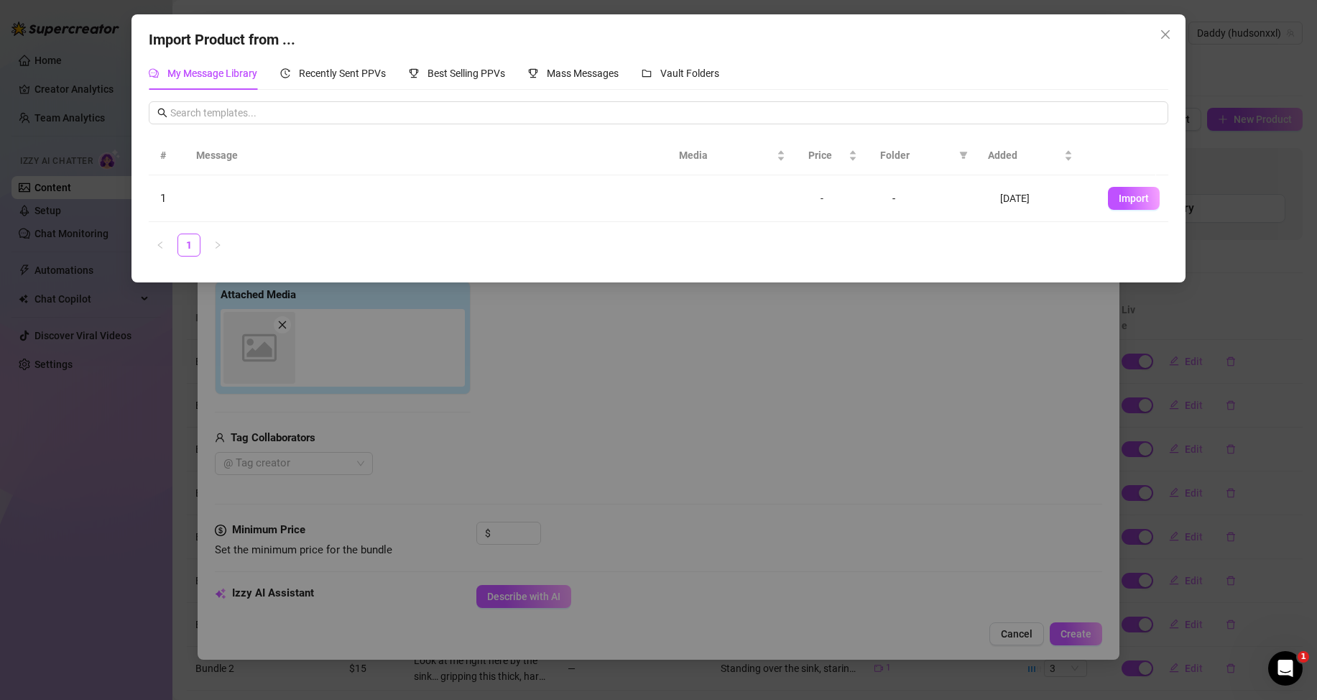
type textarea "Type your message here..."
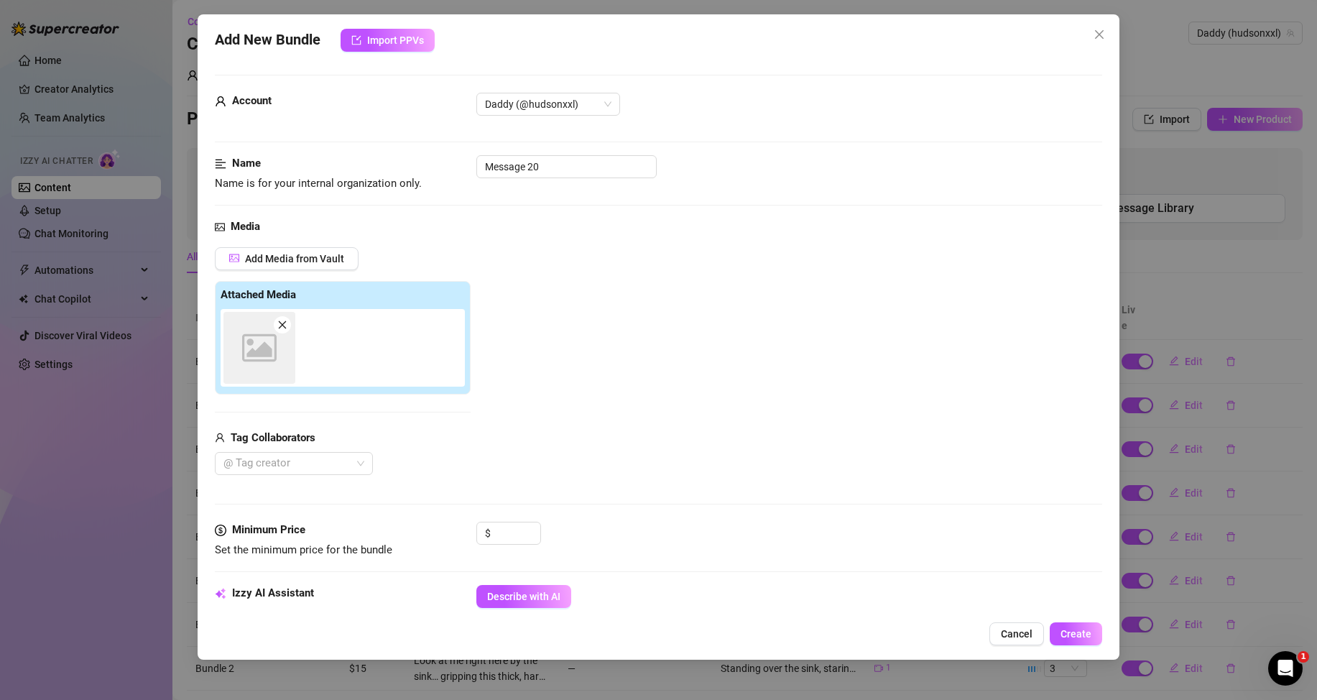
click at [282, 328] on icon "close" at bounding box center [282, 325] width 10 height 10
type input "0"
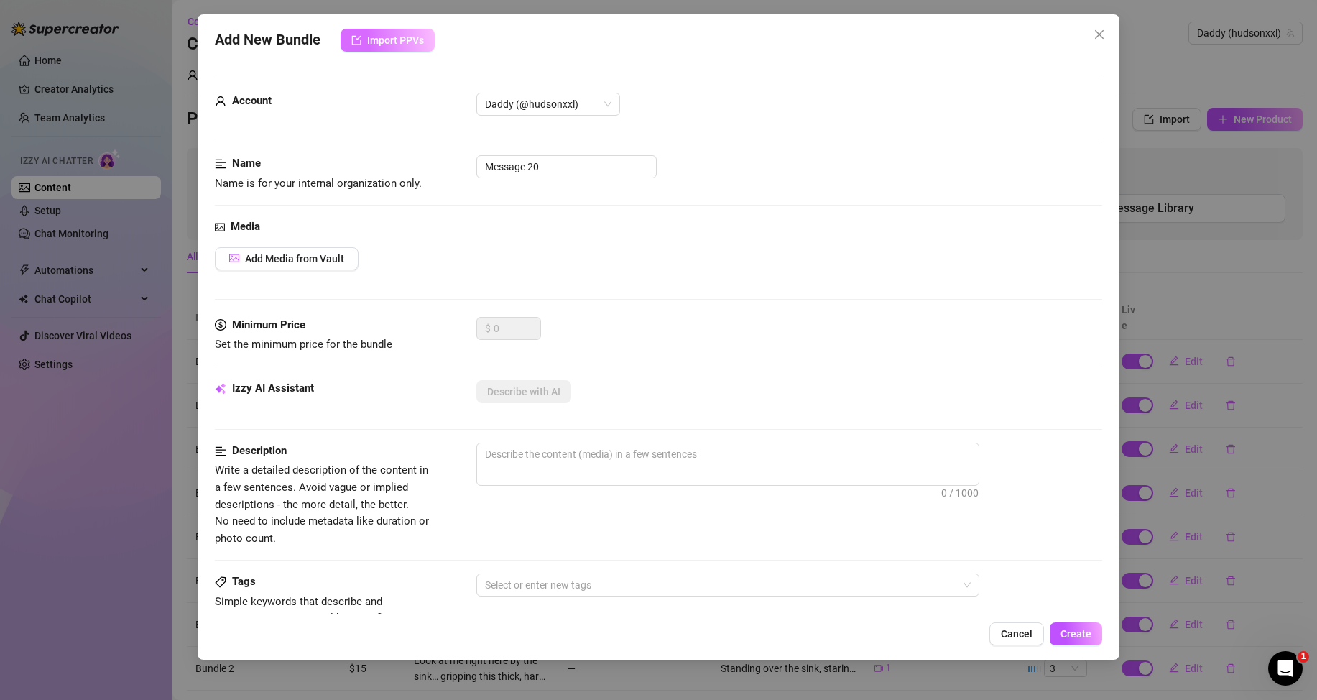
click at [375, 40] on span "Import PPVs" at bounding box center [395, 39] width 57 height 11
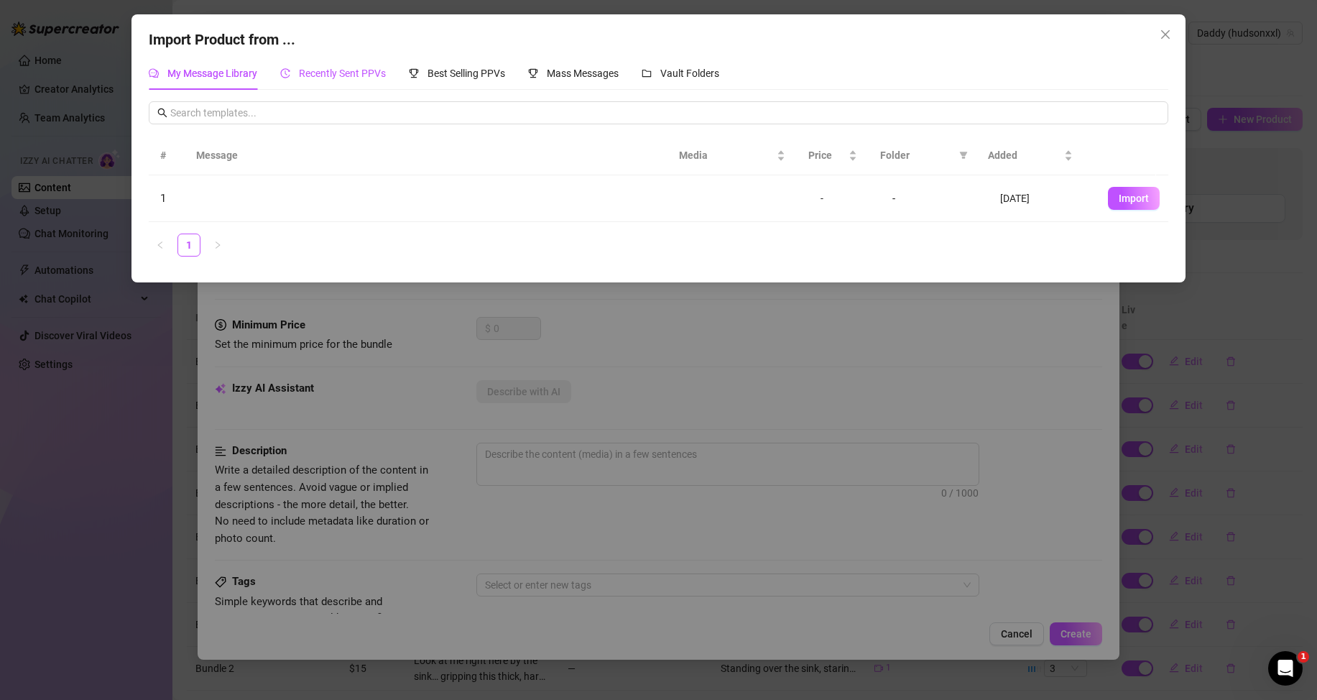
click at [338, 76] on span "Recently Sent PPVs" at bounding box center [342, 73] width 87 height 11
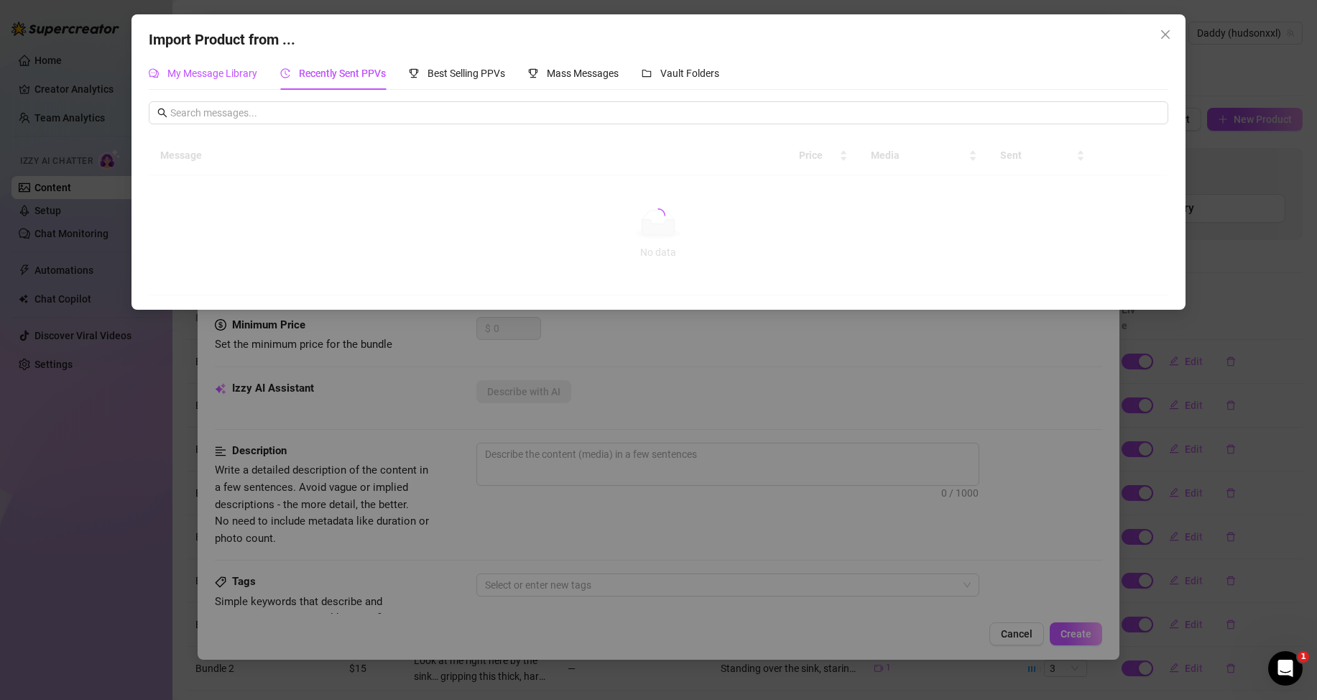
click at [201, 75] on span "My Message Library" at bounding box center [212, 73] width 90 height 11
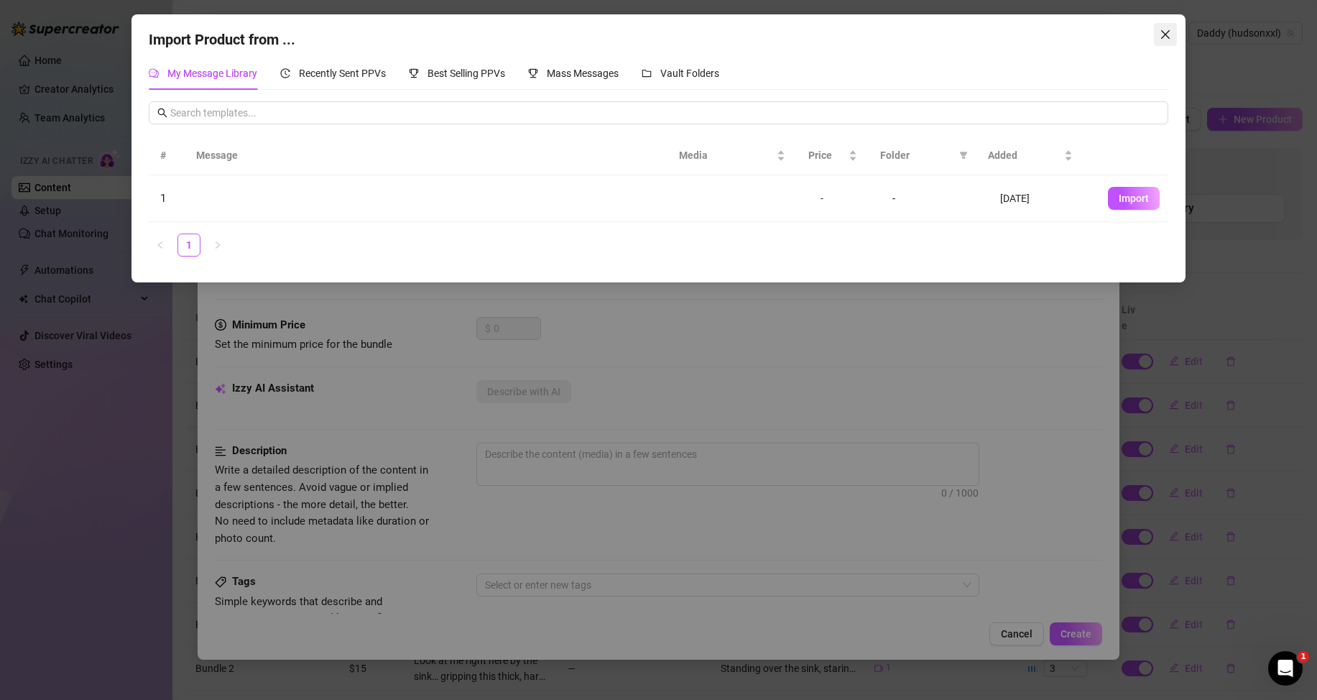
click at [1176, 36] on span "Close" at bounding box center [1165, 34] width 23 height 11
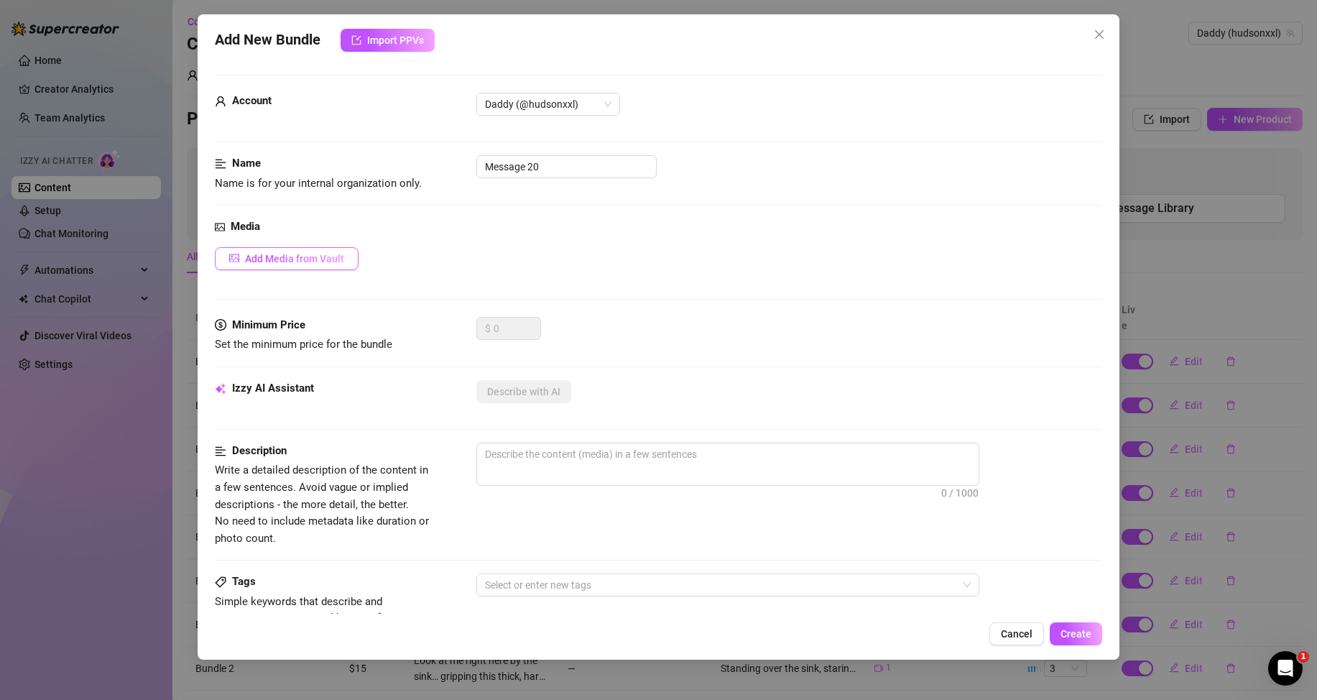
click at [332, 254] on span "Add Media from Vault" at bounding box center [294, 258] width 99 height 11
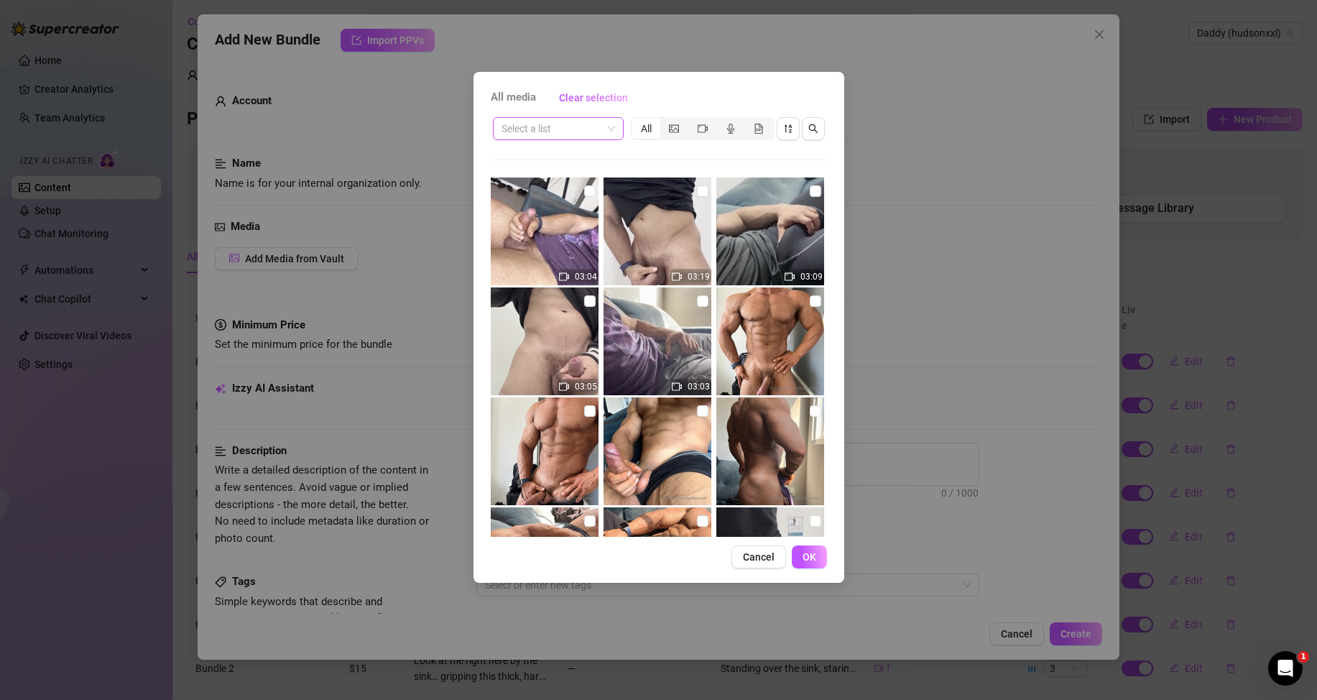
click at [574, 132] on input "search" at bounding box center [552, 129] width 101 height 22
click at [556, 180] on div "Messages" at bounding box center [559, 180] width 108 height 16
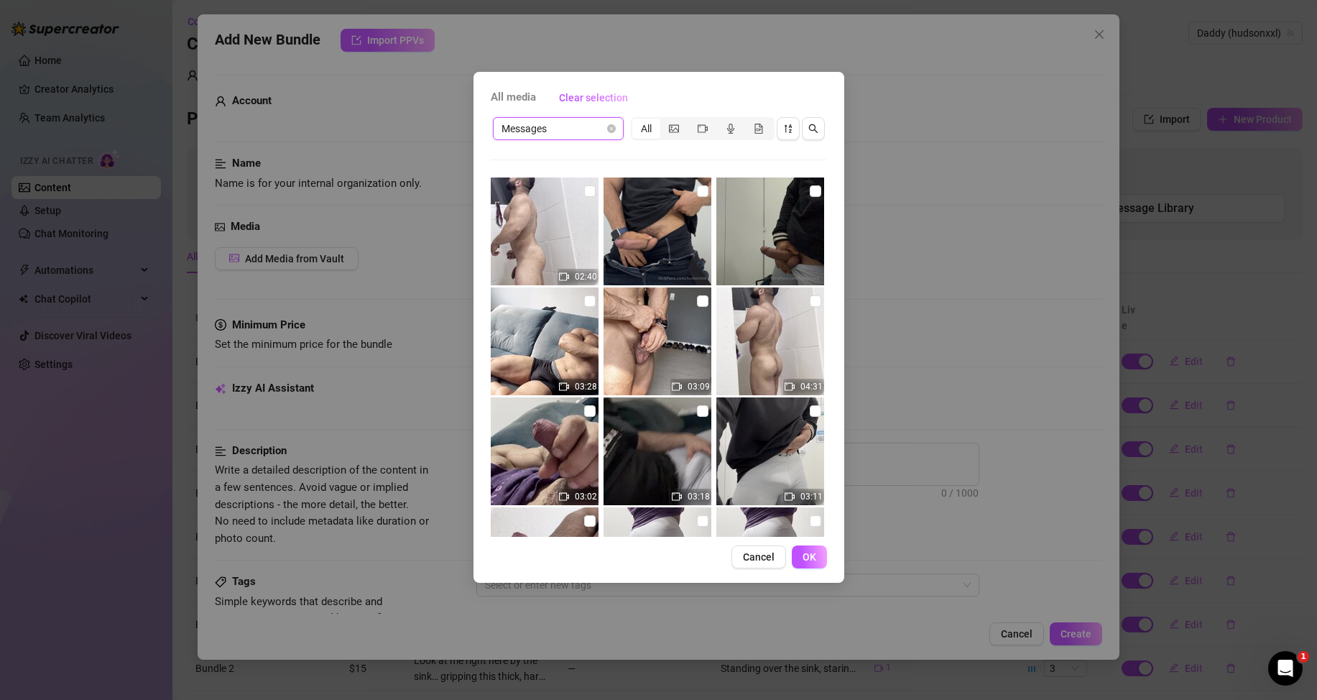
scroll to position [322, 0]
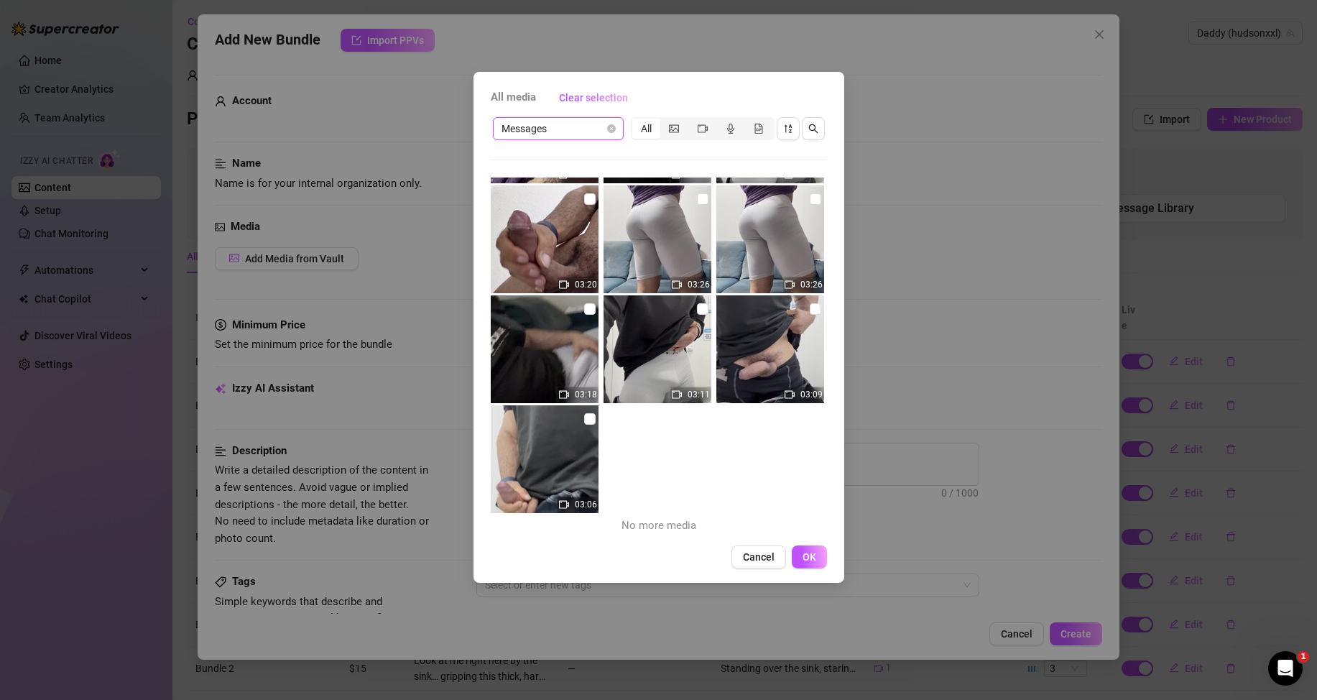
click at [814, 78] on div "All media Clear selection Messages Messages All 02:40 03:28 03:09 04:31 03:02 0…" at bounding box center [659, 327] width 371 height 511
click at [691, 49] on div "All media Clear selection Messages All 02:40 03:28 03:09 04:31 03:02 03:18 03:1…" at bounding box center [658, 350] width 1317 height 700
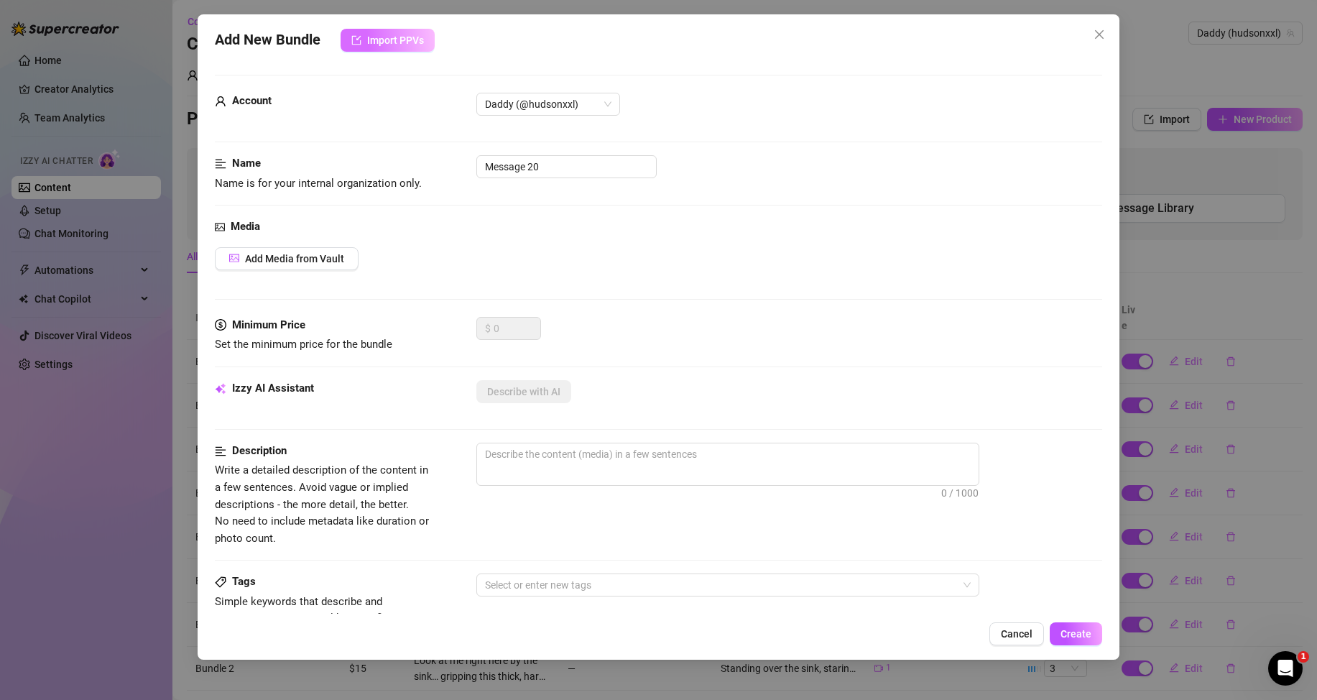
click at [425, 39] on button "Import PPVs" at bounding box center [388, 40] width 94 height 23
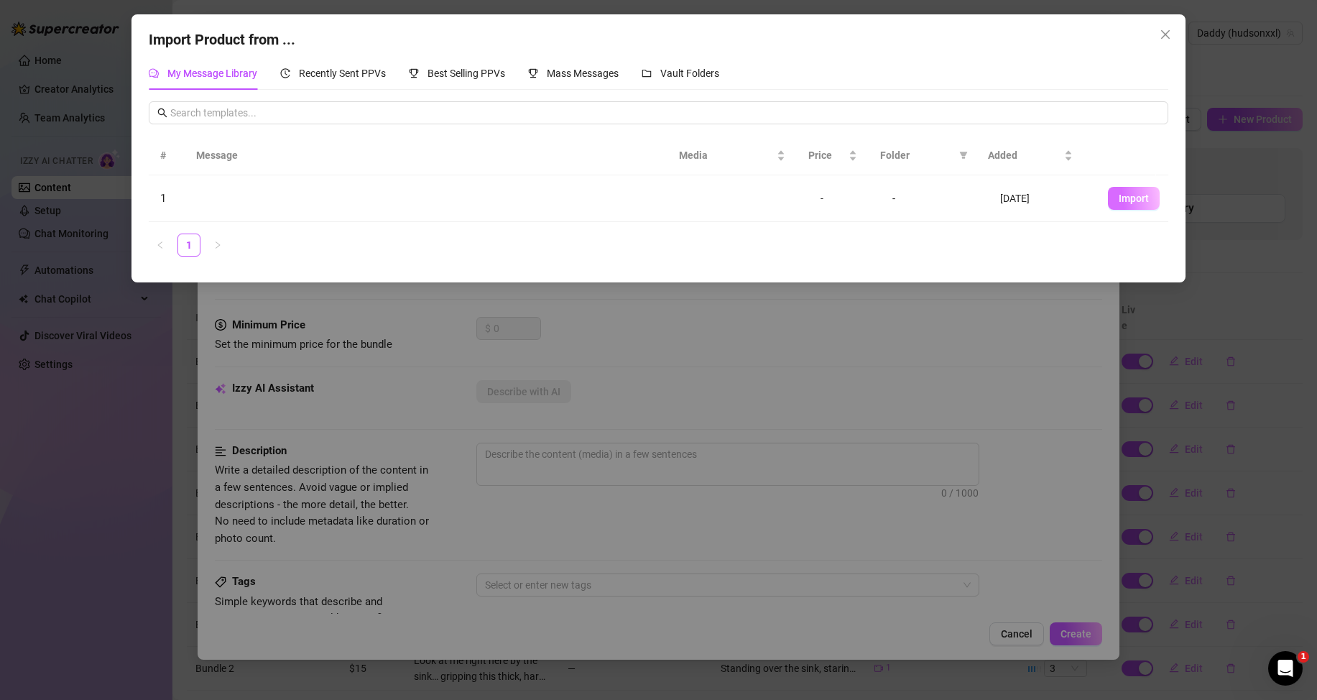
click at [1125, 204] on span "Import" at bounding box center [1134, 198] width 30 height 11
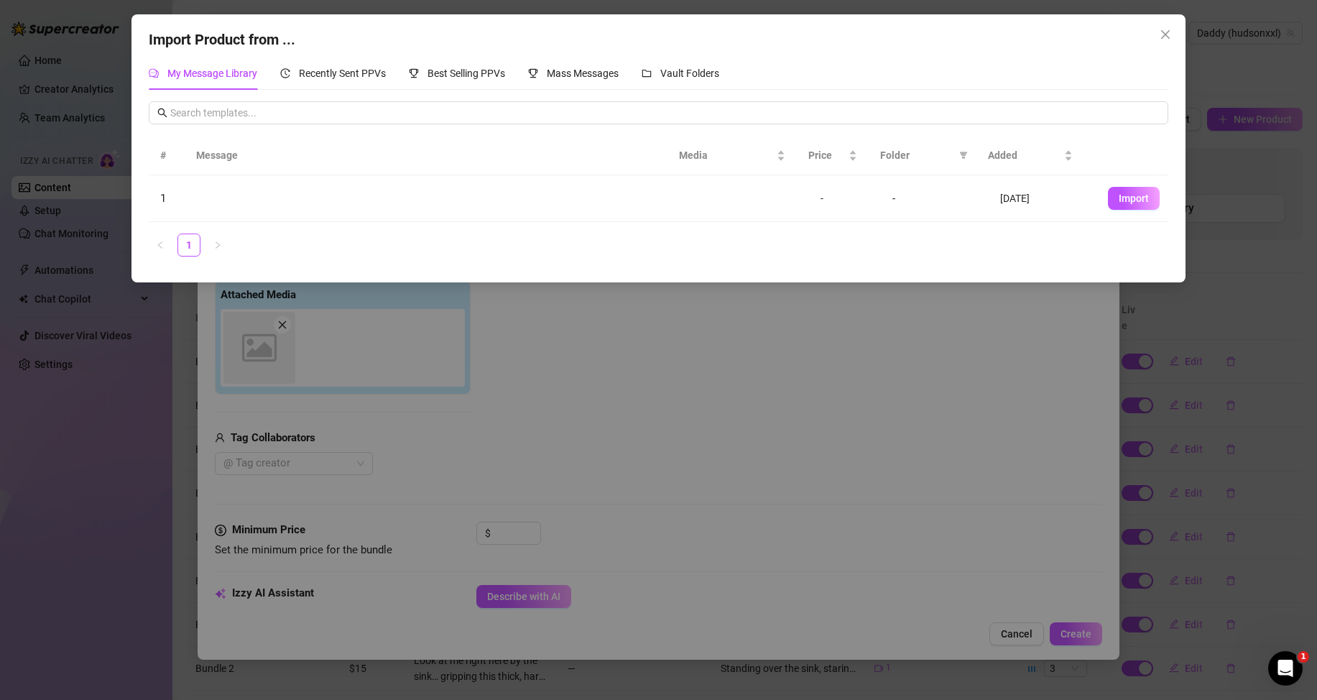
type textarea "Type your message here..."
